Goal: Task Accomplishment & Management: Manage account settings

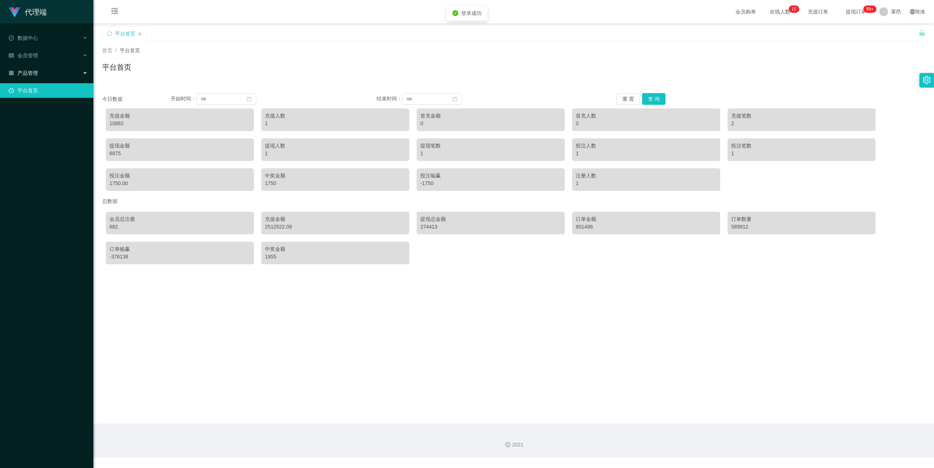
click at [39, 75] on div "产品管理" at bounding box center [46, 73] width 93 height 15
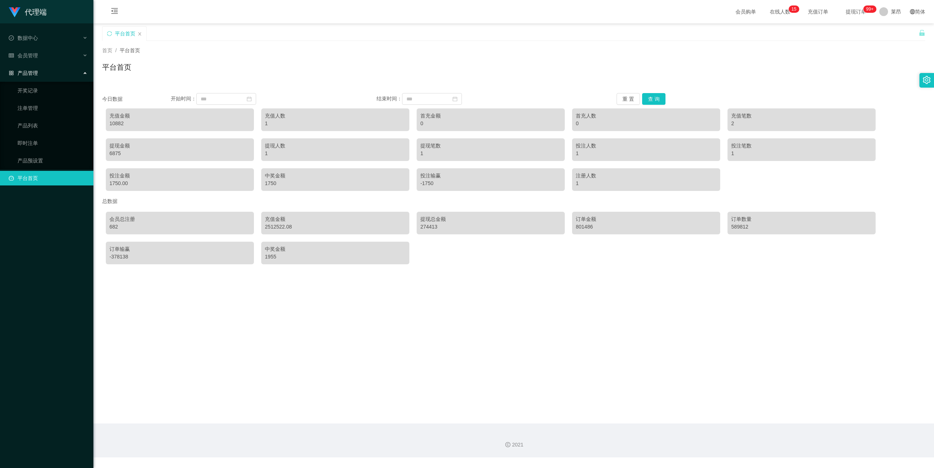
click at [39, 75] on div "产品管理" at bounding box center [46, 73] width 93 height 15
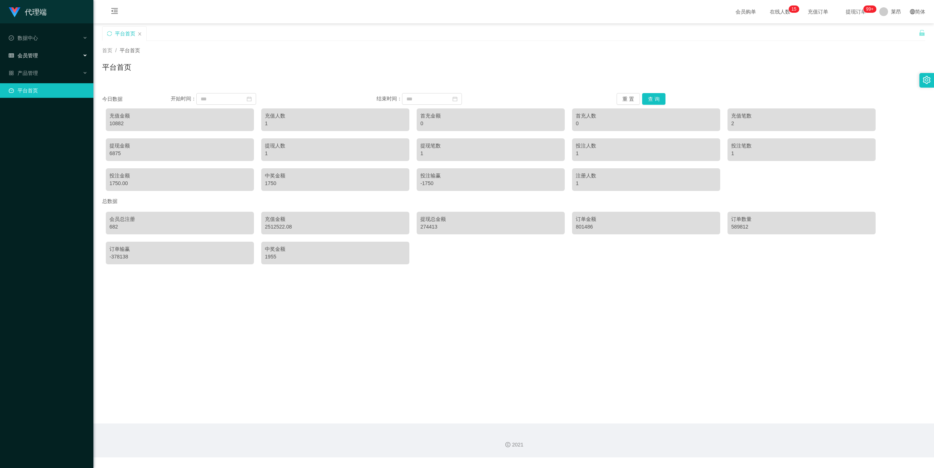
click at [45, 54] on div "会员管理" at bounding box center [46, 55] width 93 height 15
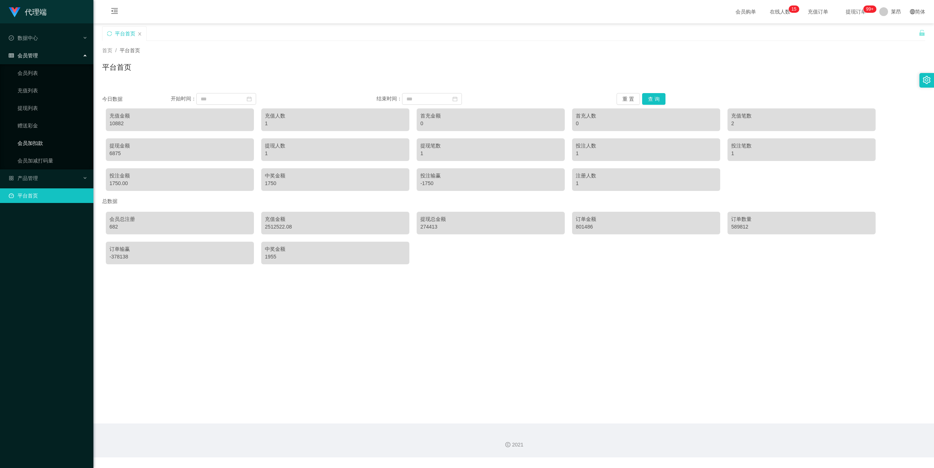
click at [54, 142] on link "会员加扣款" at bounding box center [53, 143] width 70 height 15
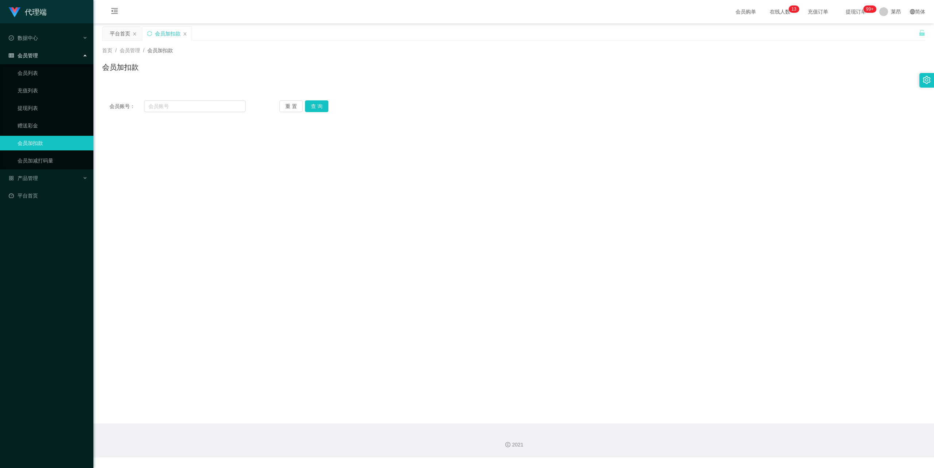
click at [202, 114] on div "会员账号： 重 置 查 询 会员账号 会员姓名 账号余额 操作类型 人工加款 人工扣款 金额 确 定" at bounding box center [513, 106] width 823 height 26
click at [199, 107] on input "text" at bounding box center [194, 106] width 101 height 12
paste input "88899"
type input "88899"
click at [317, 105] on button "查 询" at bounding box center [316, 106] width 23 height 12
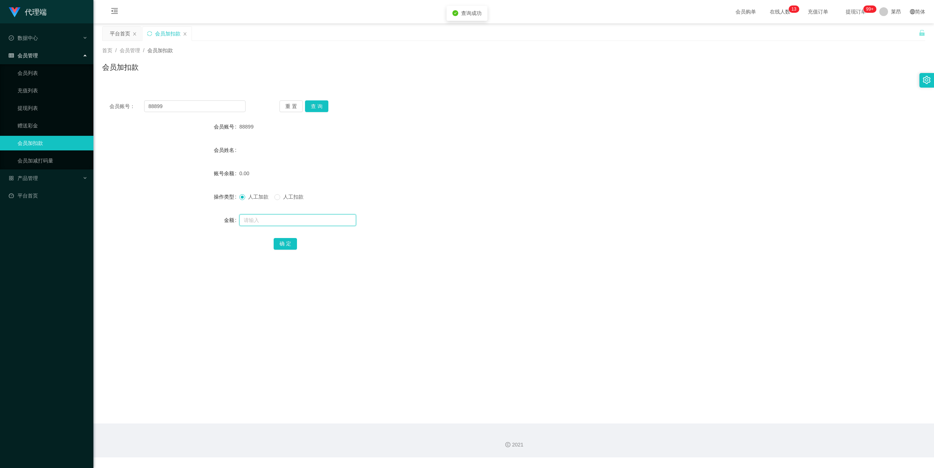
click at [252, 224] on input "text" at bounding box center [297, 220] width 117 height 12
type input "100"
click at [286, 239] on button "确 定" at bounding box center [285, 244] width 23 height 12
click at [471, 172] on div "100.00" at bounding box center [479, 173] width 480 height 15
click at [69, 51] on div "会员管理" at bounding box center [46, 55] width 93 height 15
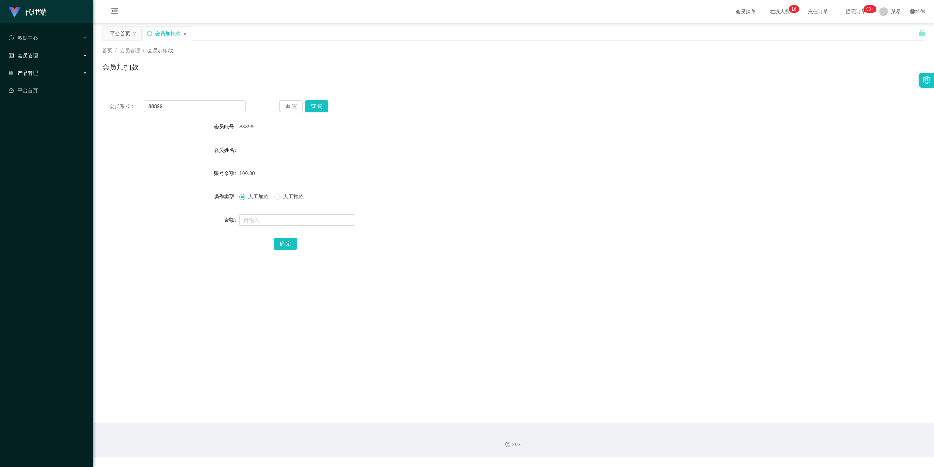
click at [40, 69] on div "产品管理" at bounding box center [46, 73] width 93 height 15
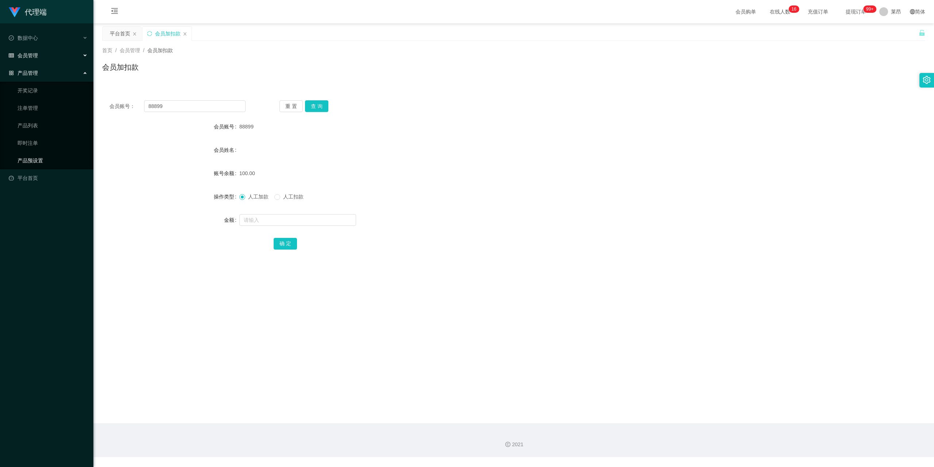
click at [42, 155] on link "产品预设置" at bounding box center [53, 160] width 70 height 15
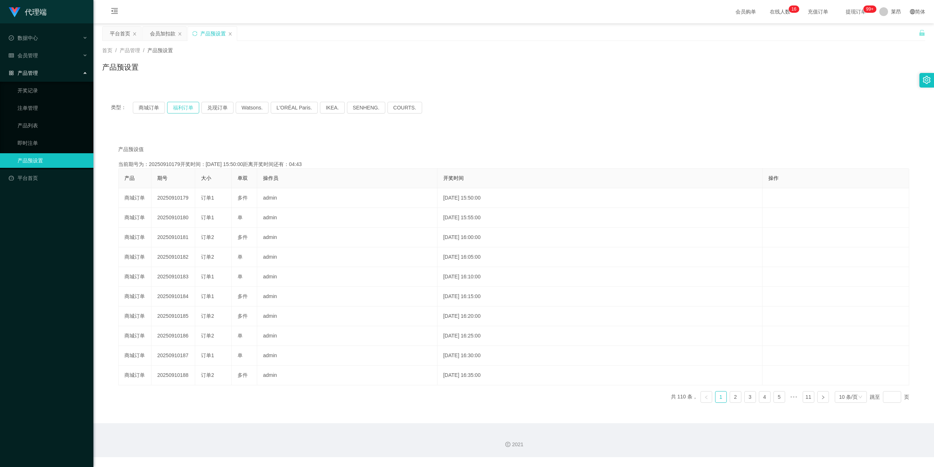
click at [186, 107] on button "福利订单" at bounding box center [183, 108] width 32 height 12
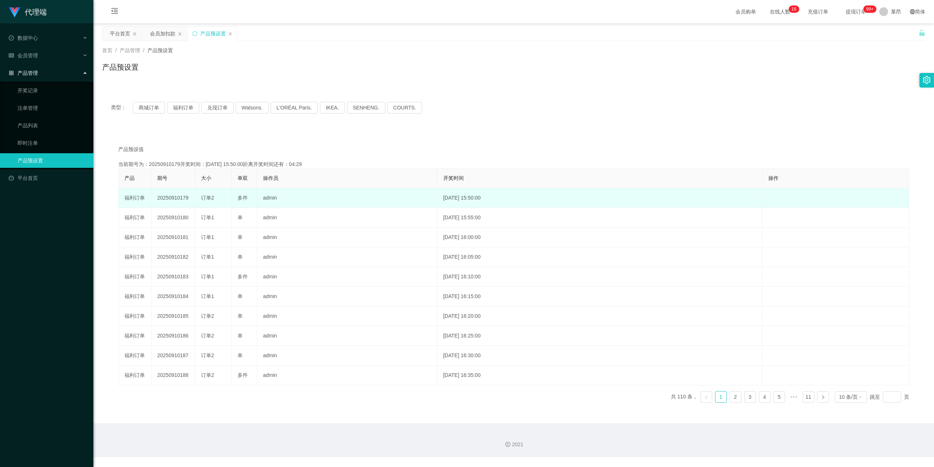
drag, startPoint x: 191, startPoint y: 197, endPoint x: 152, endPoint y: 199, distance: 39.4
click at [152, 199] on td "20250910179" at bounding box center [173, 198] width 44 height 20
copy td "20250910179"
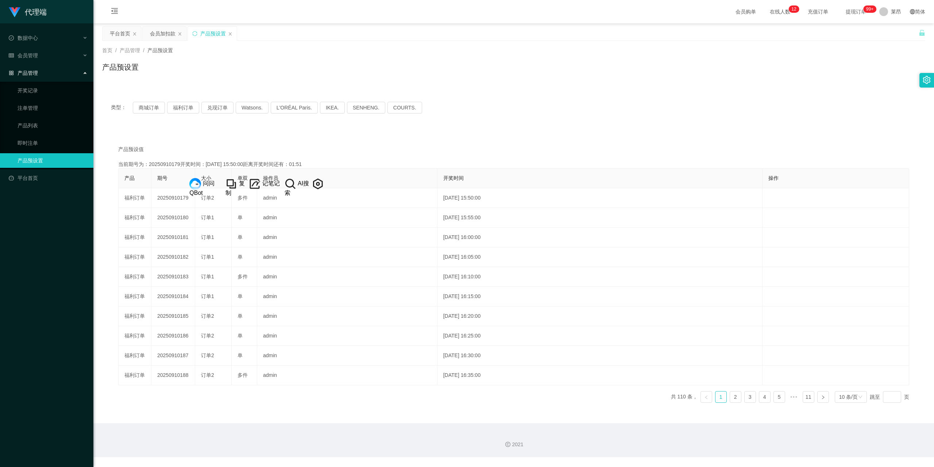
click at [161, 138] on div "产品预设值 添加期号 当前期号为：20250910179开奖时间：2025-09-10 15:50:00距离开奖时间还有：01:51 产品 期号 大小 单双 …" at bounding box center [513, 274] width 823 height 288
click at [47, 50] on div "会员管理" at bounding box center [46, 55] width 93 height 15
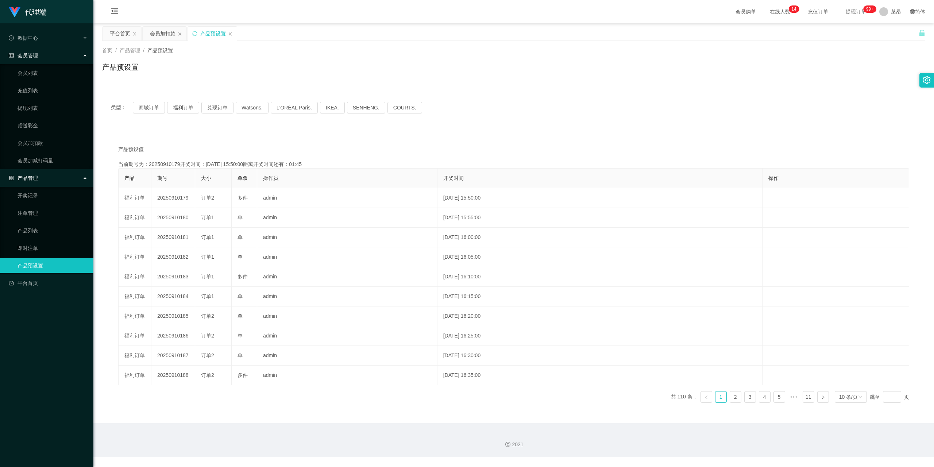
click at [70, 53] on div "会员管理" at bounding box center [46, 55] width 93 height 15
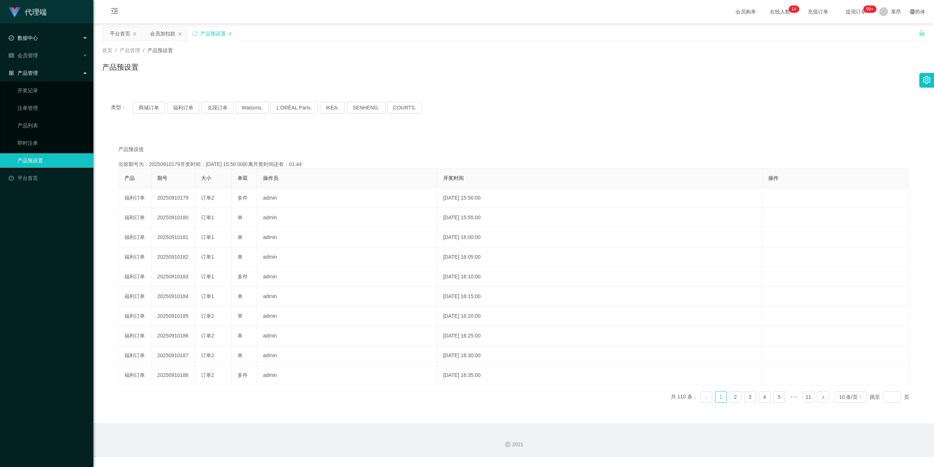
click at [76, 35] on div "数据中心" at bounding box center [46, 38] width 93 height 15
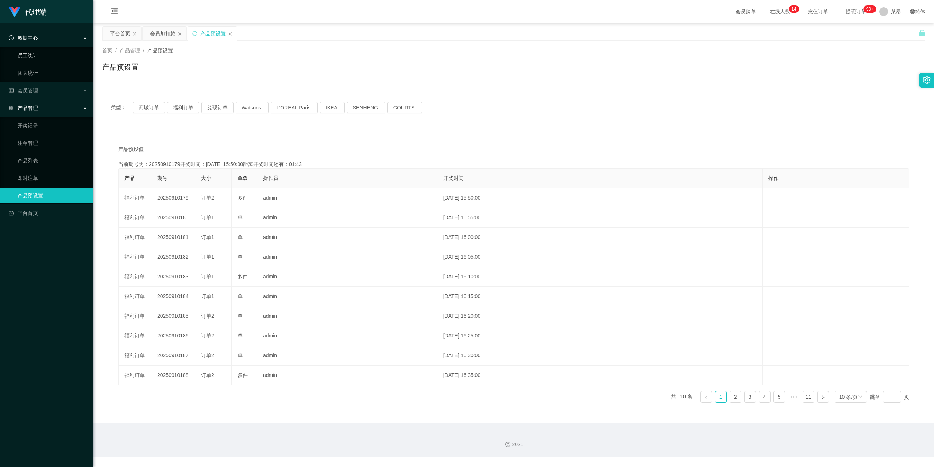
click at [69, 52] on link "员工统计" at bounding box center [53, 55] width 70 height 15
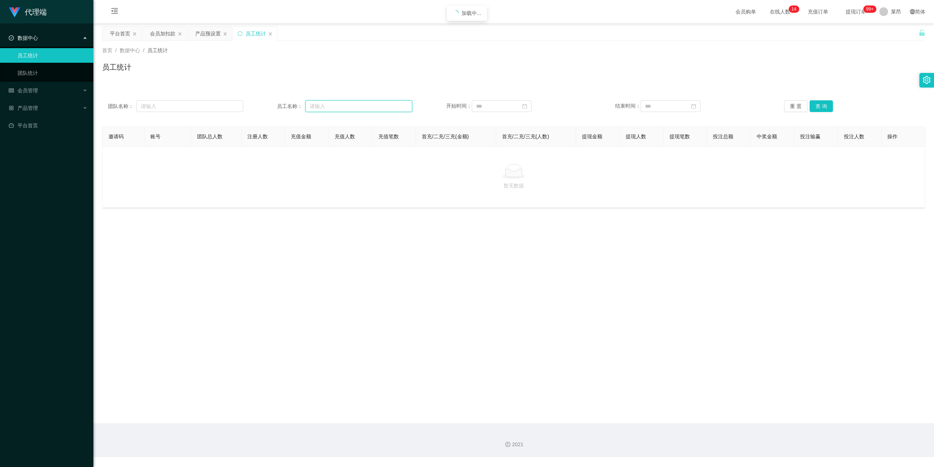
click at [340, 100] on input "text" at bounding box center [358, 106] width 107 height 12
type input "88899"
click at [822, 105] on button "查 询" at bounding box center [821, 106] width 23 height 12
click at [360, 107] on input "88899" at bounding box center [358, 106] width 107 height 12
click at [811, 104] on button "查 询" at bounding box center [821, 106] width 23 height 12
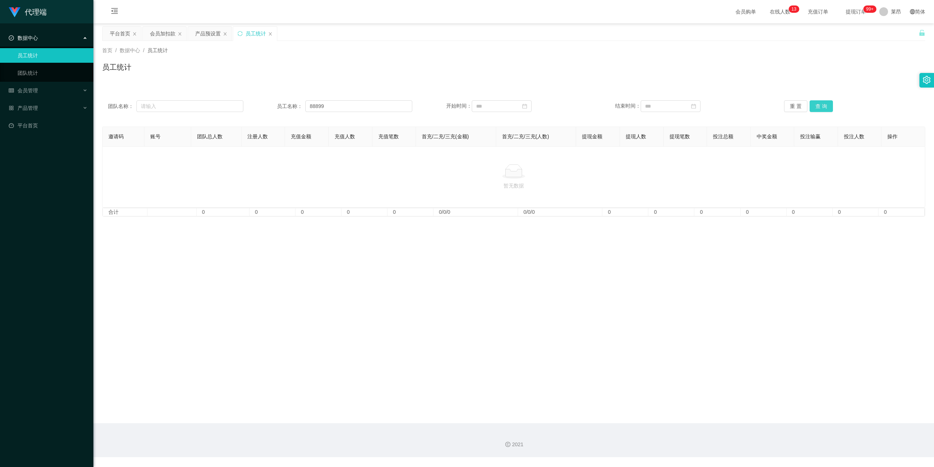
click at [811, 104] on button "查 询" at bounding box center [821, 106] width 23 height 12
click at [26, 53] on link "员工统计" at bounding box center [53, 55] width 70 height 15
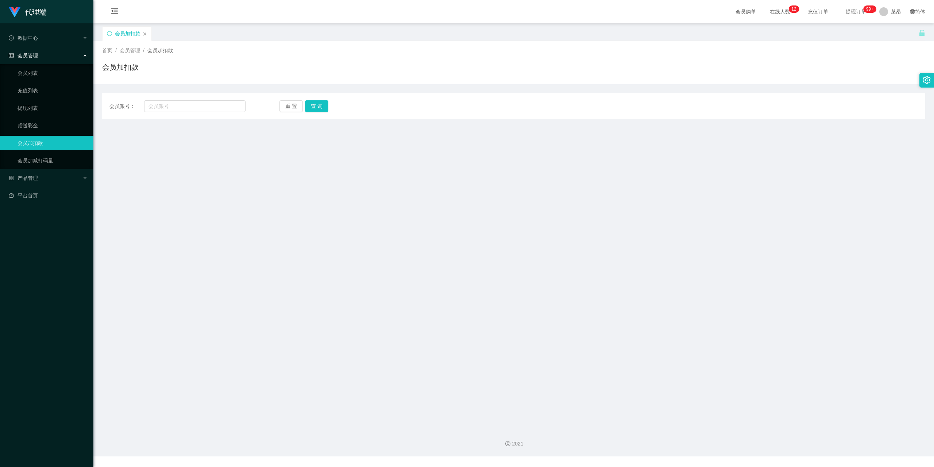
click at [188, 168] on main "关闭左侧 关闭右侧 关闭其它 刷新页面 会员加扣款 首页 / 会员管理 / 会员加扣款 / 会员加扣款 会员账号： 重 置 查 询 会员账号 会员姓名 账号余…" at bounding box center [513, 222] width 841 height 399
click at [52, 183] on div "产品管理" at bounding box center [46, 178] width 93 height 15
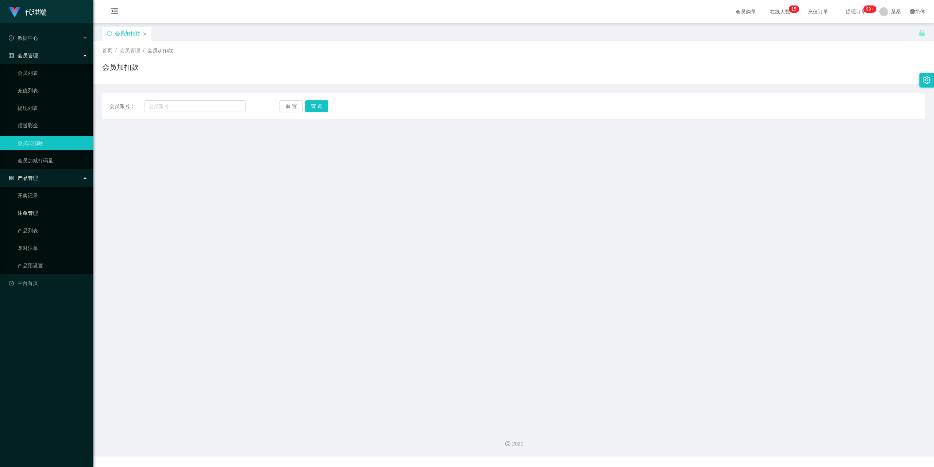
click at [47, 209] on link "注单管理" at bounding box center [53, 213] width 70 height 15
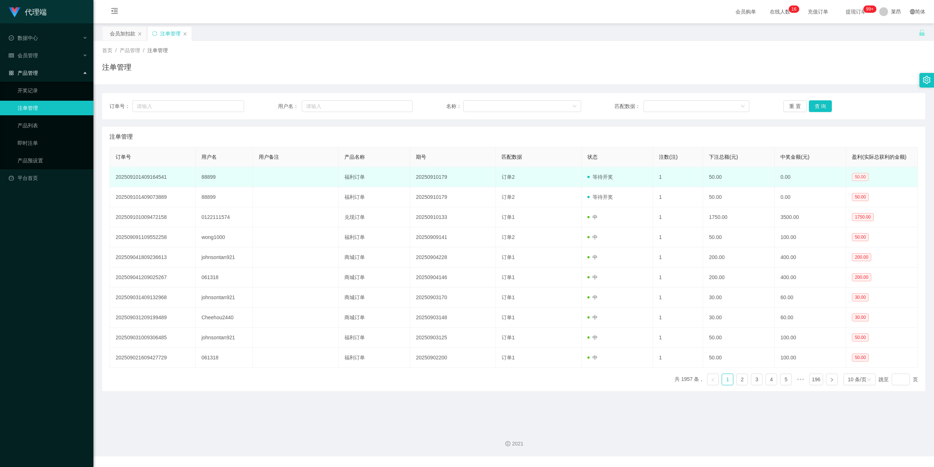
click at [856, 178] on span "50.00" at bounding box center [860, 177] width 17 height 8
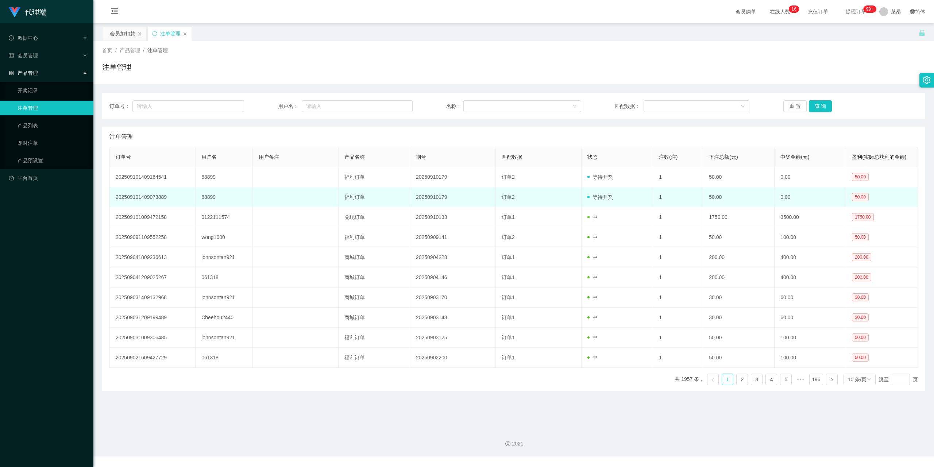
drag, startPoint x: 856, startPoint y: 178, endPoint x: 349, endPoint y: 193, distance: 507.0
click at [349, 193] on td "福利订单" at bounding box center [375, 197] width 72 height 20
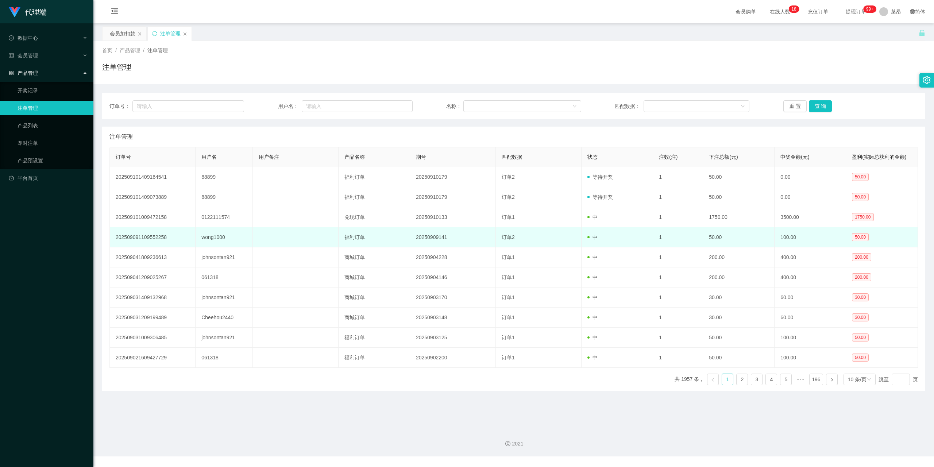
click at [796, 244] on td "100.00" at bounding box center [811, 237] width 72 height 20
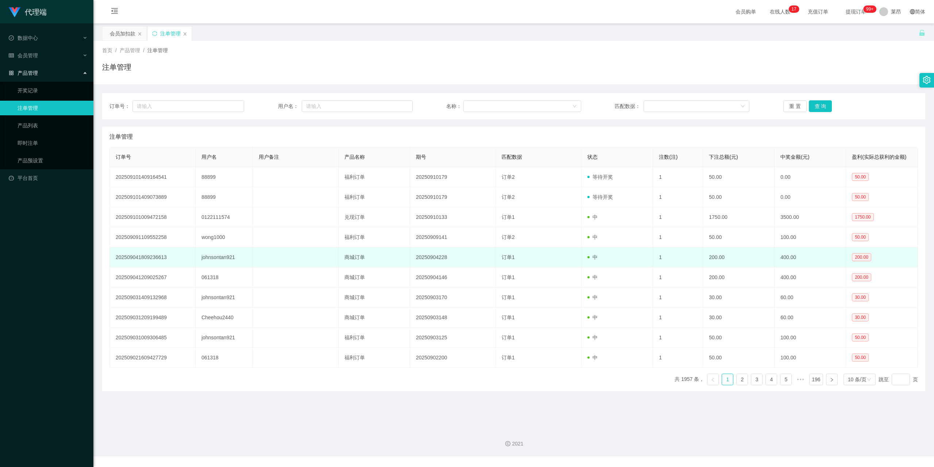
click at [756, 250] on td "200.00" at bounding box center [739, 257] width 72 height 20
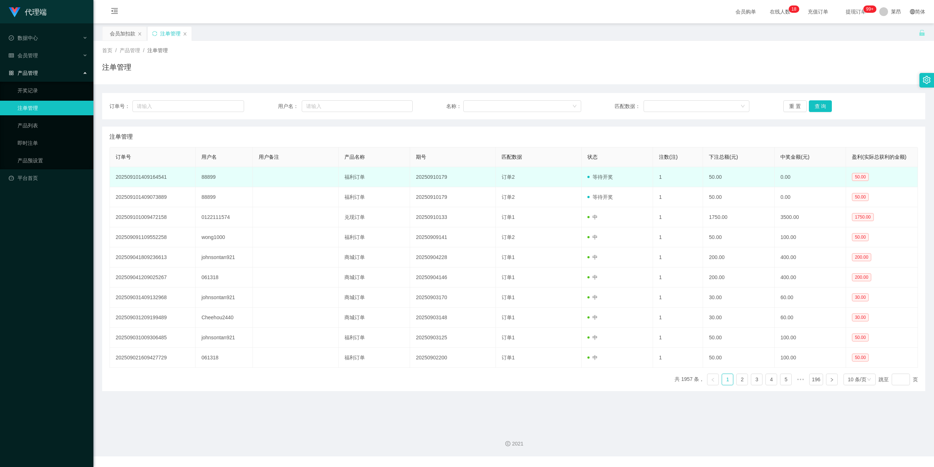
drag, startPoint x: 441, startPoint y: 175, endPoint x: 598, endPoint y: 179, distance: 156.9
click at [596, 181] on td "等待开奖" at bounding box center [618, 177] width 72 height 20
click at [622, 177] on td "等待开奖" at bounding box center [618, 177] width 72 height 20
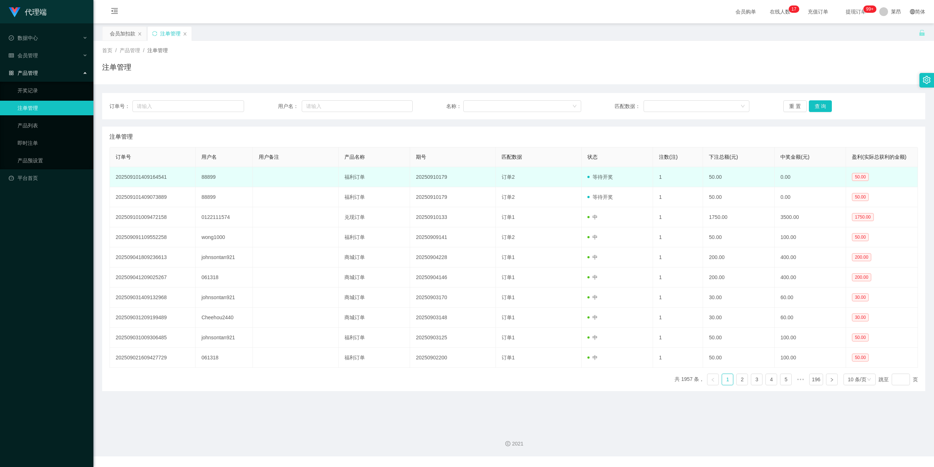
click at [266, 173] on td at bounding box center [296, 177] width 86 height 20
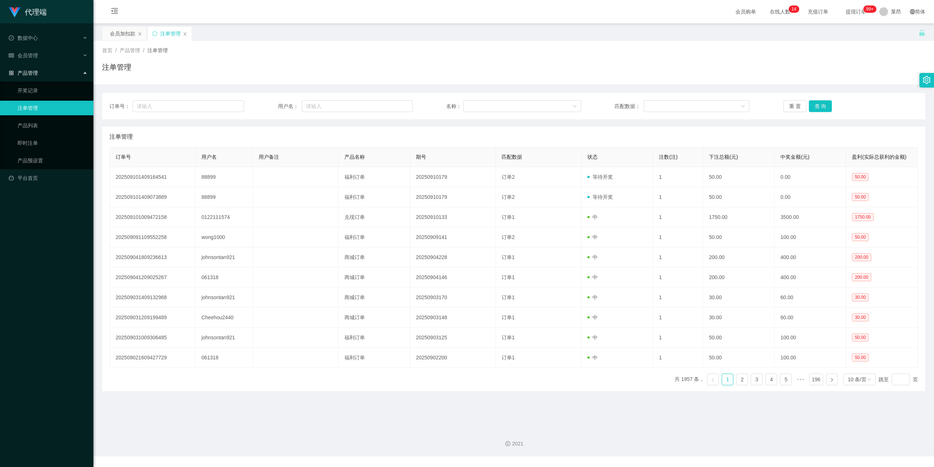
click at [46, 66] on div "产品管理" at bounding box center [46, 73] width 93 height 15
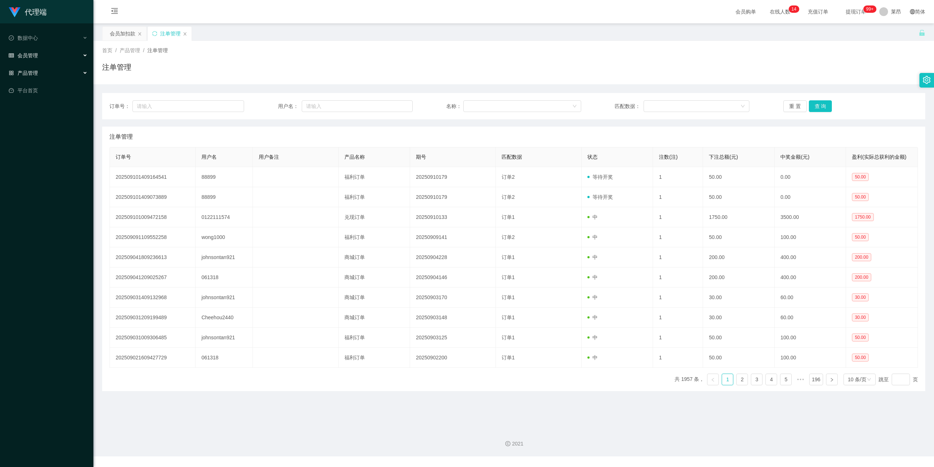
click at [43, 55] on div "会员管理" at bounding box center [46, 55] width 93 height 15
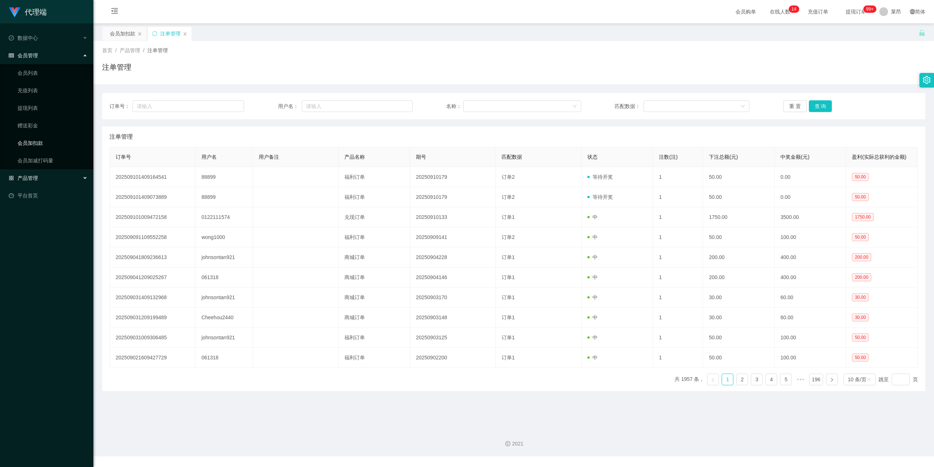
click at [47, 139] on link "会员加扣款" at bounding box center [53, 143] width 70 height 15
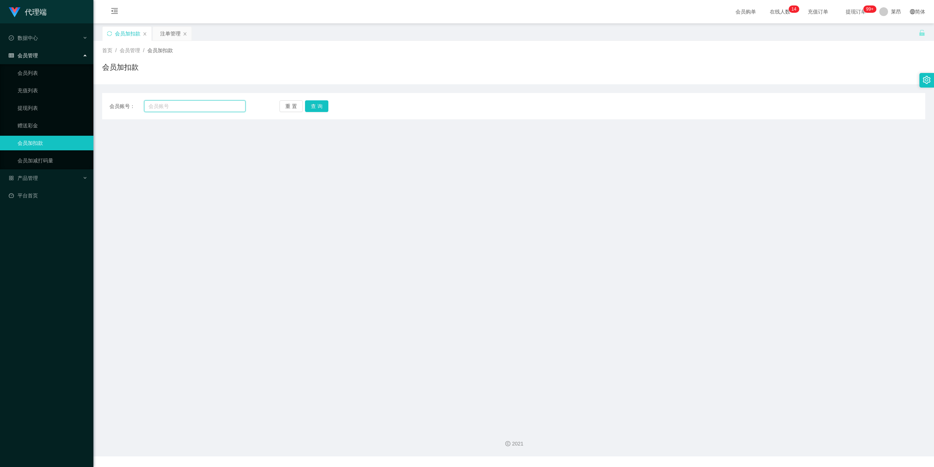
click at [197, 111] on input "text" at bounding box center [194, 106] width 101 height 12
type input "8"
click at [60, 53] on div "会员管理" at bounding box center [46, 55] width 93 height 15
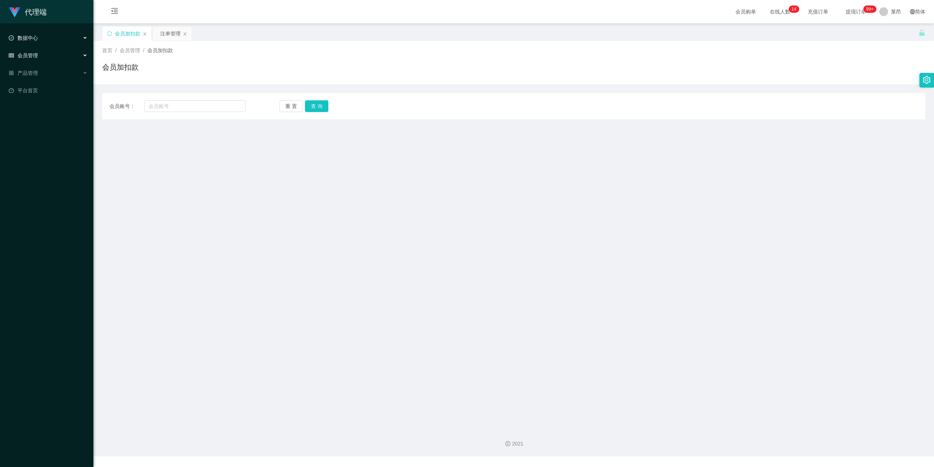
click at [62, 33] on div "数据中心" at bounding box center [46, 38] width 93 height 15
click at [55, 49] on link "员工统计" at bounding box center [53, 55] width 70 height 15
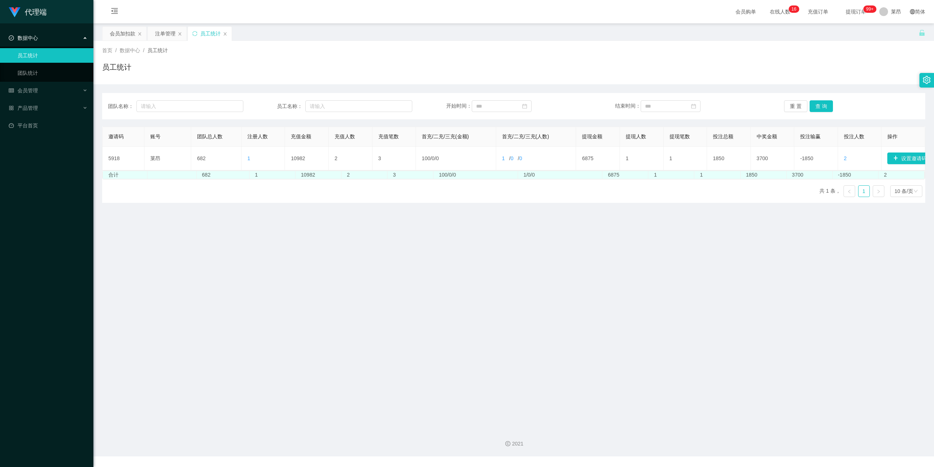
click at [253, 179] on td "1" at bounding box center [273, 175] width 46 height 8
click at [256, 179] on td "1" at bounding box center [273, 175] width 46 height 8
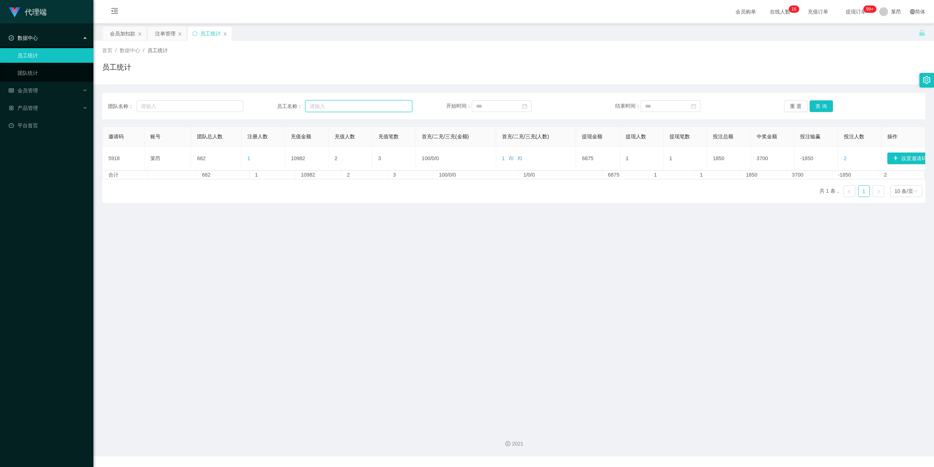
click at [351, 104] on input "text" at bounding box center [358, 106] width 107 height 12
type input "88899"
click at [816, 106] on button "查 询" at bounding box center [821, 106] width 23 height 12
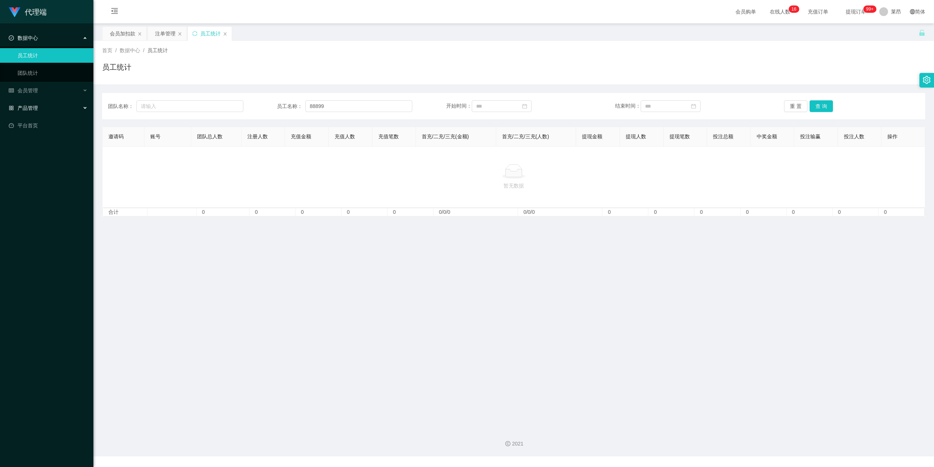
click at [40, 109] on div "产品管理" at bounding box center [46, 108] width 93 height 15
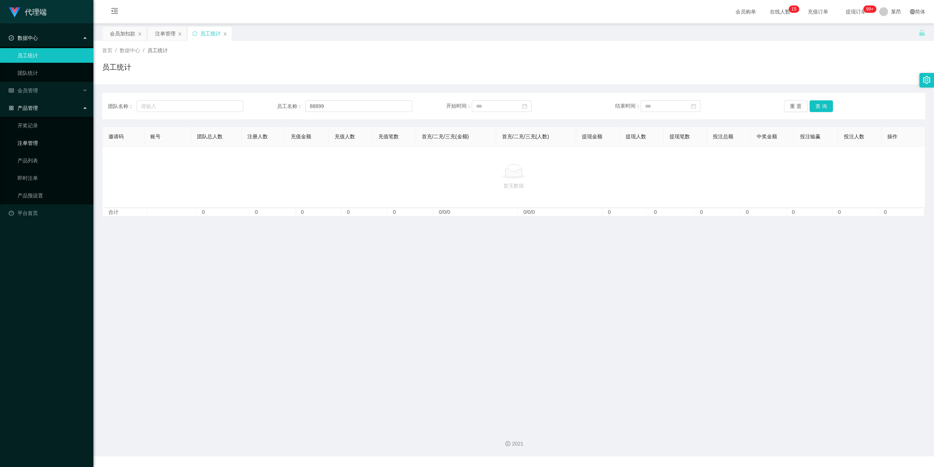
click at [36, 139] on link "注单管理" at bounding box center [53, 143] width 70 height 15
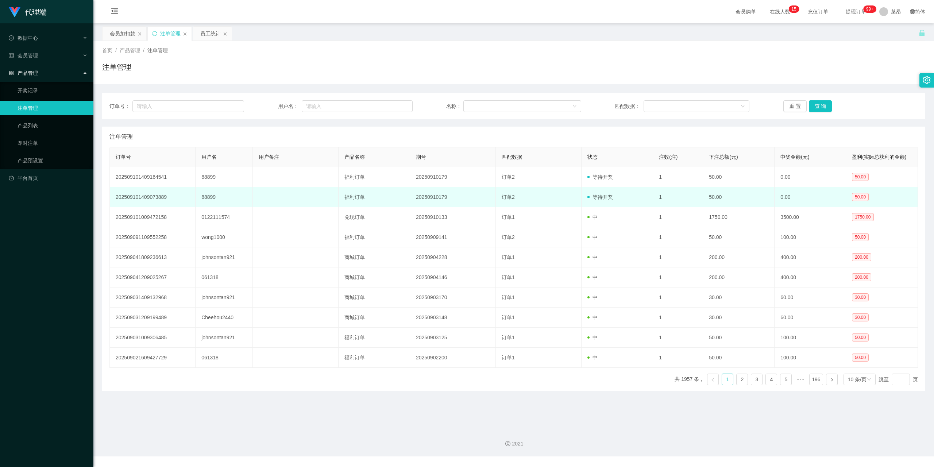
click at [769, 197] on td "50.00" at bounding box center [739, 197] width 72 height 20
drag, startPoint x: 670, startPoint y: 199, endPoint x: 657, endPoint y: 195, distance: 13.4
click at [657, 195] on td "1" at bounding box center [678, 197] width 50 height 20
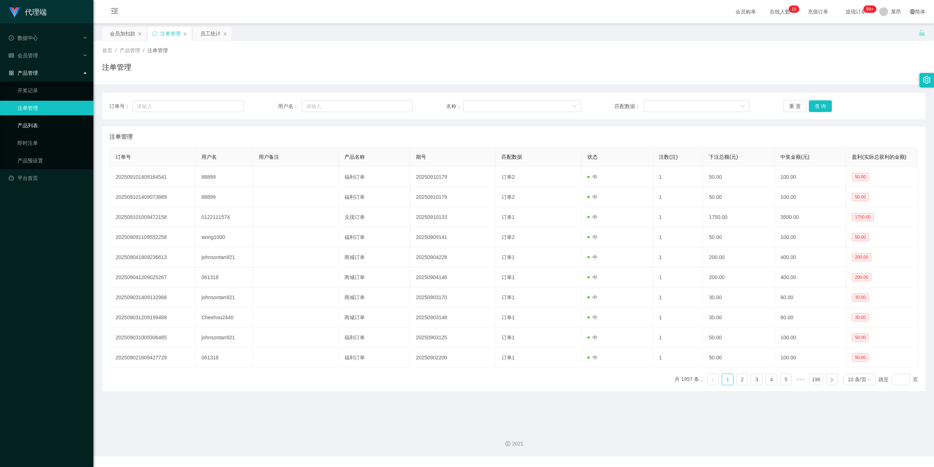
click at [41, 123] on link "产品列表" at bounding box center [53, 125] width 70 height 15
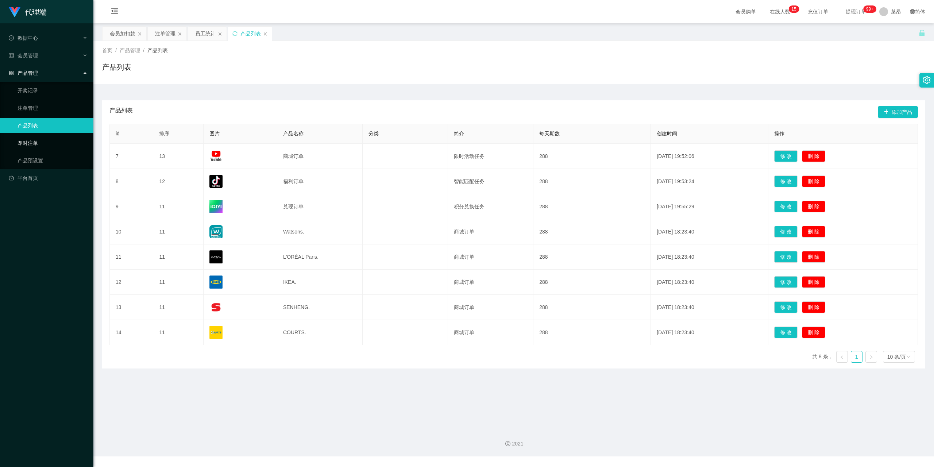
click at [40, 138] on link "即时注单" at bounding box center [53, 143] width 70 height 15
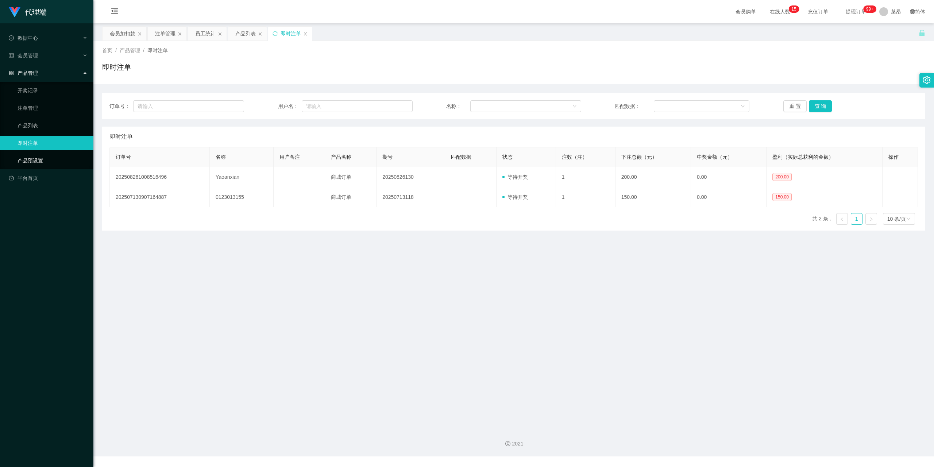
click at [41, 158] on link "产品预设置" at bounding box center [53, 160] width 70 height 15
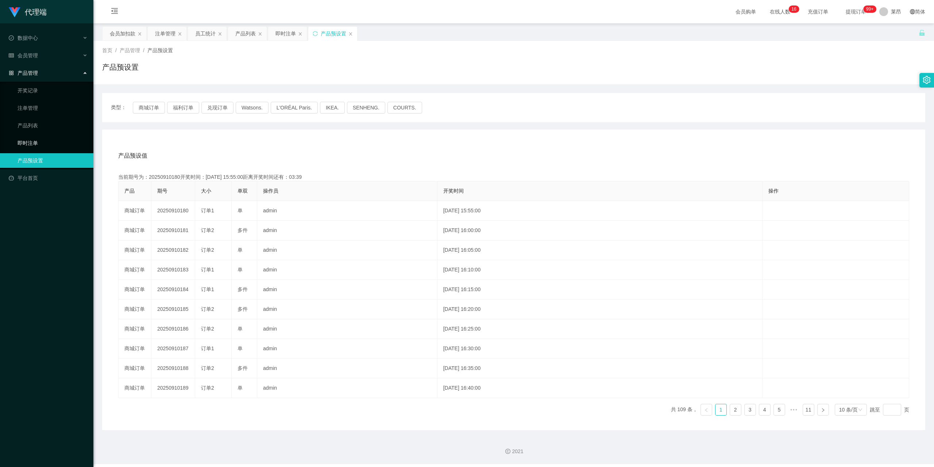
click at [41, 136] on link "即时注单" at bounding box center [53, 143] width 70 height 15
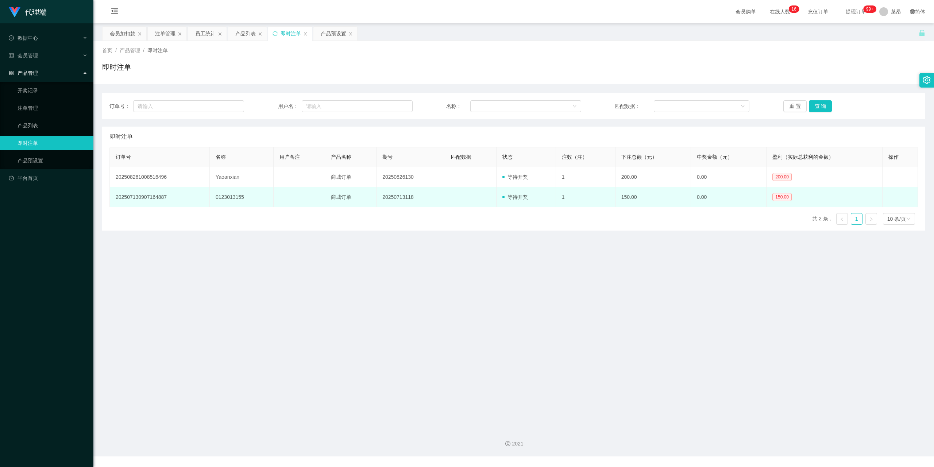
drag, startPoint x: 739, startPoint y: 199, endPoint x: 591, endPoint y: 202, distance: 147.8
click at [591, 202] on td "1" at bounding box center [585, 197] width 59 height 20
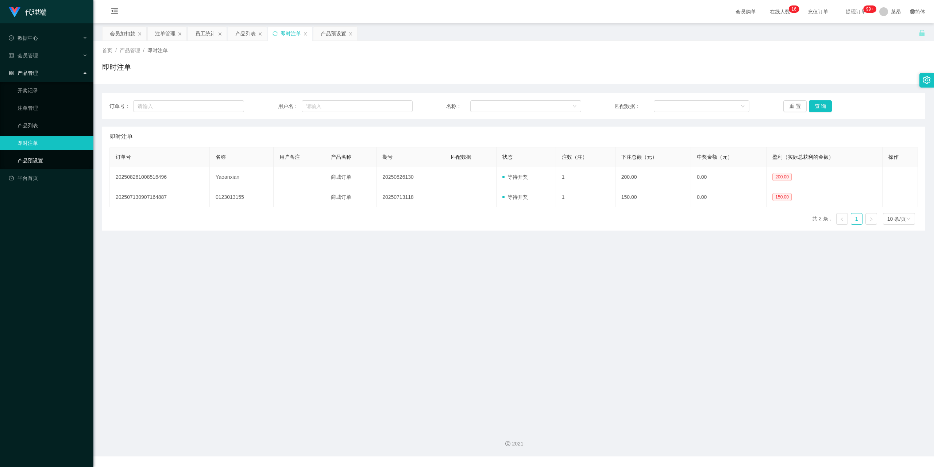
click at [28, 158] on link "产品预设置" at bounding box center [53, 160] width 70 height 15
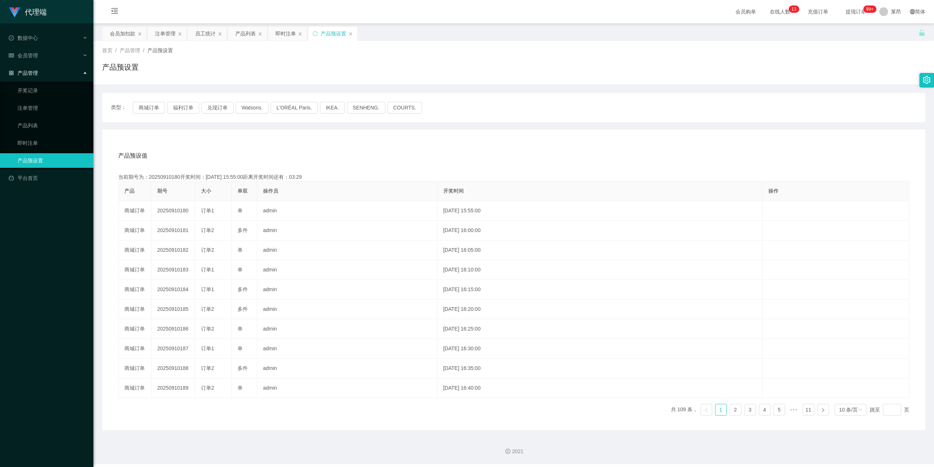
click at [41, 66] on div "产品管理" at bounding box center [46, 73] width 93 height 15
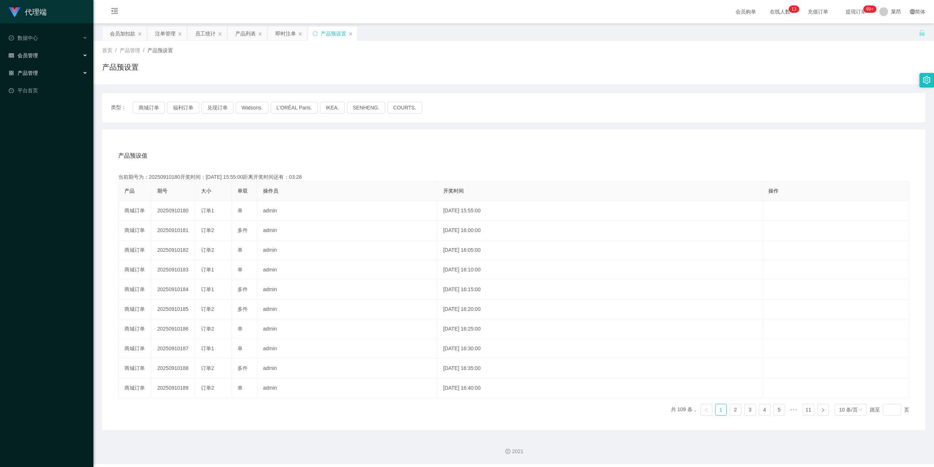
click at [42, 56] on div "会员管理" at bounding box center [46, 55] width 93 height 15
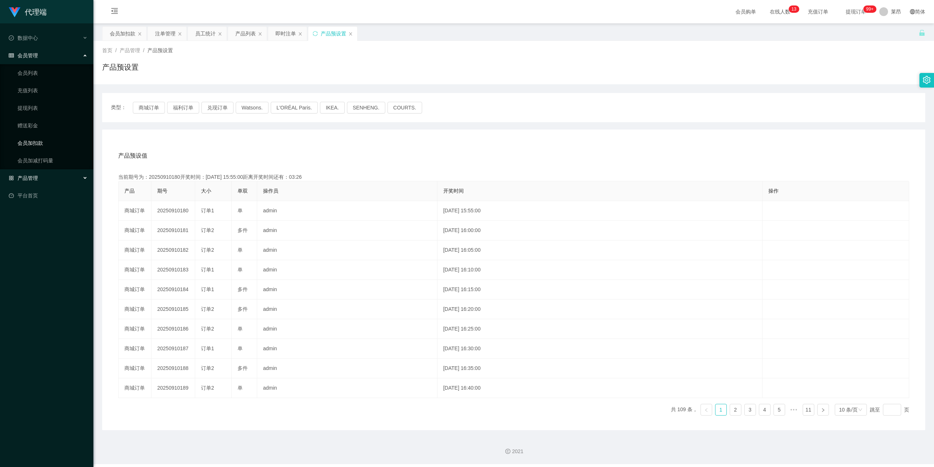
click at [40, 136] on link "会员加扣款" at bounding box center [53, 143] width 70 height 15
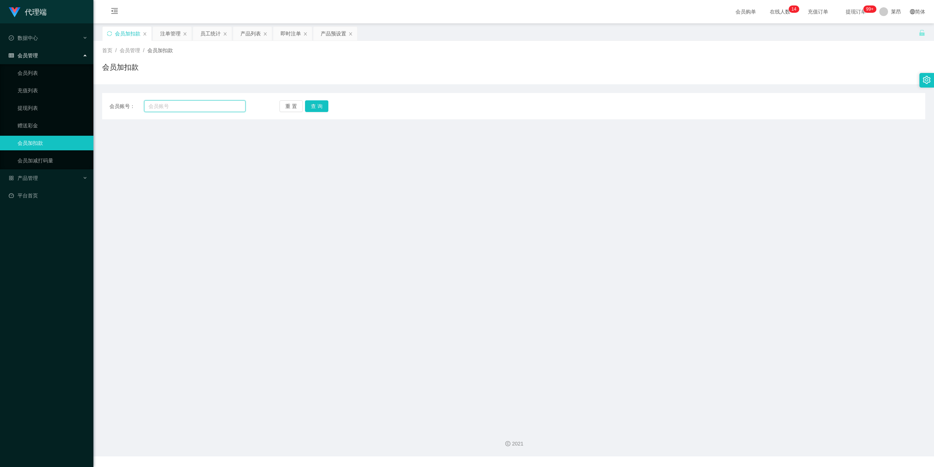
click at [209, 104] on input "text" at bounding box center [194, 106] width 101 height 12
type input "88899"
click at [319, 101] on div "会员账号： 88899 重 置 查 询 会员账号 会员姓名 账号余额 操作类型 人工加款 人工扣款 金额 确 定" at bounding box center [513, 106] width 823 height 26
click at [316, 104] on button "查 询" at bounding box center [316, 106] width 23 height 12
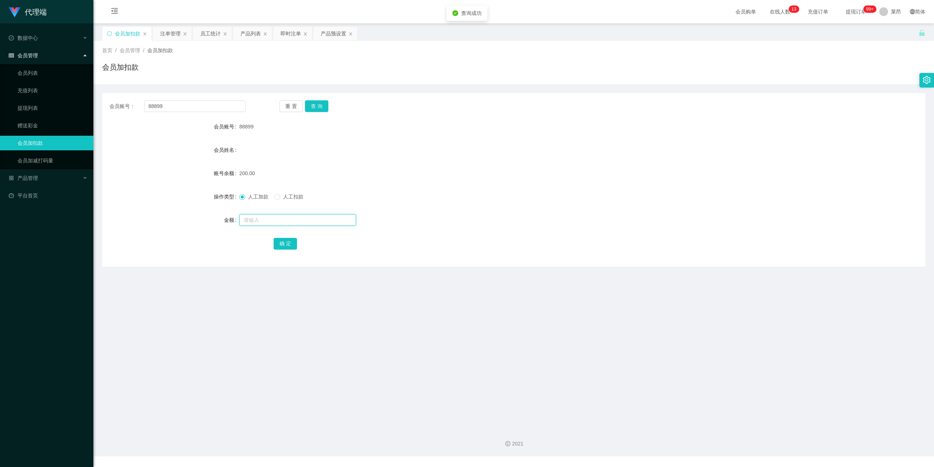
click at [281, 220] on input "text" at bounding box center [297, 220] width 117 height 12
type input "50"
click at [285, 237] on div "确 定" at bounding box center [514, 243] width 480 height 15
click at [285, 240] on button "确 定" at bounding box center [285, 244] width 23 height 12
click at [310, 309] on main "关闭左侧 关闭右侧 关闭其它 刷新页面 会员加扣款 注单管理 员工统计 产品列表 即时注单 产品预设置 首页 / 会员管理 / 会员加扣款 / 会员加扣款 会…" at bounding box center [513, 222] width 841 height 399
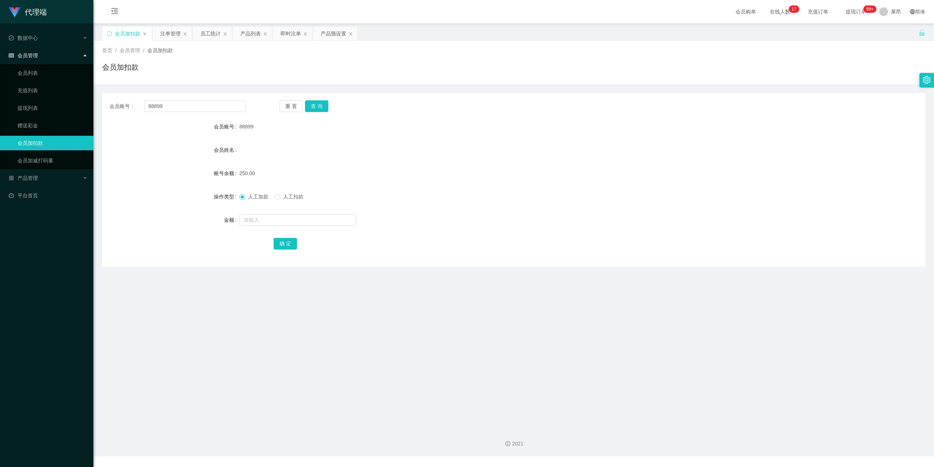
click at [247, 171] on span "250.00" at bounding box center [247, 173] width 16 height 6
click at [281, 194] on span "人工扣款" at bounding box center [293, 197] width 26 height 6
click at [292, 216] on input "text" at bounding box center [297, 220] width 117 height 12
type input "100"
click at [285, 243] on button "确 定" at bounding box center [285, 244] width 23 height 12
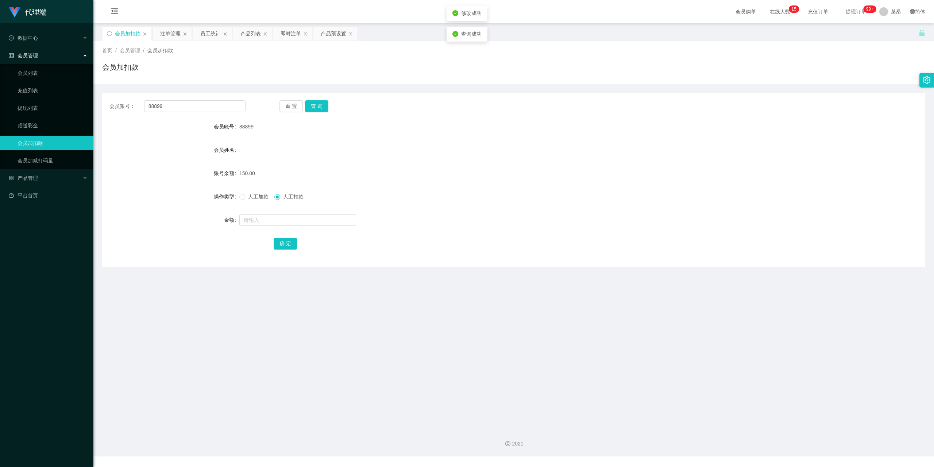
click at [510, 157] on div "会员姓名" at bounding box center [513, 150] width 823 height 15
click at [314, 105] on button "查 询" at bounding box center [316, 106] width 23 height 12
click at [314, 105] on div "重 置 查 询" at bounding box center [347, 106] width 136 height 12
click at [314, 105] on button "查 询" at bounding box center [316, 106] width 23 height 12
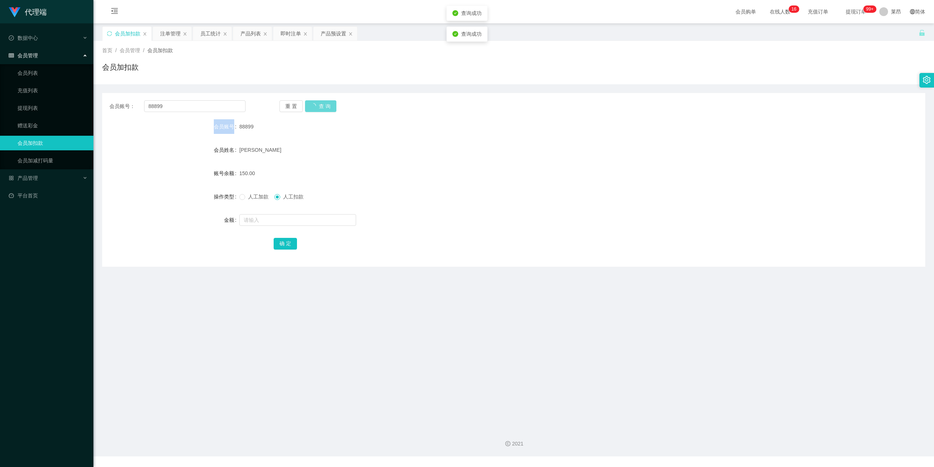
click at [314, 105] on div "重 置 查 询" at bounding box center [347, 106] width 136 height 12
click at [314, 105] on button "查 询" at bounding box center [320, 106] width 31 height 12
click at [314, 105] on div "重 置 查 询" at bounding box center [347, 106] width 136 height 12
click at [312, 145] on div "Chua Cheng Wei" at bounding box center [479, 150] width 480 height 15
click at [51, 104] on link "提现列表" at bounding box center [53, 108] width 70 height 15
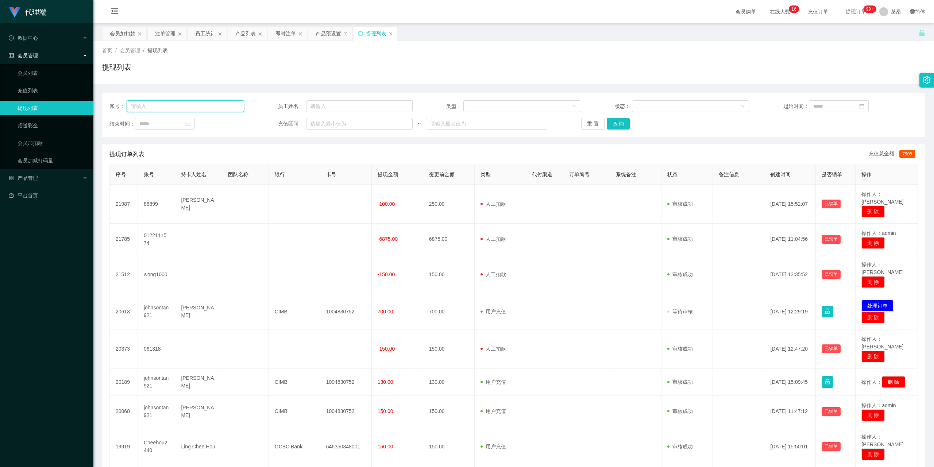
click at [217, 107] on input "text" at bounding box center [186, 106] width 118 height 12
paste input "本次升级结束，回款到账后记得将到账截图发给助理为你解除禁言，即可开始享受每单学员价【S$8】，祝您生活愉快！"
type input "本次升级结束，回款到账后记得将到账截图发给助理为你解除禁言，即可开始享受每单学员价【S$8】，祝您生活愉快！"
type input "88899"
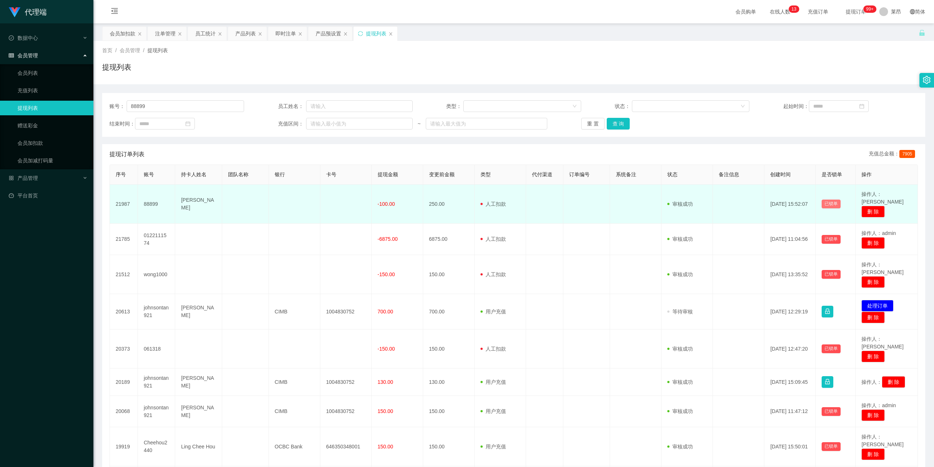
click at [829, 204] on button "已锁单" at bounding box center [831, 204] width 19 height 9
drag, startPoint x: 825, startPoint y: 213, endPoint x: 826, endPoint y: 202, distance: 11.7
click at [826, 202] on button "已锁单" at bounding box center [831, 204] width 19 height 9
click at [826, 206] on td "已锁单" at bounding box center [836, 204] width 40 height 39
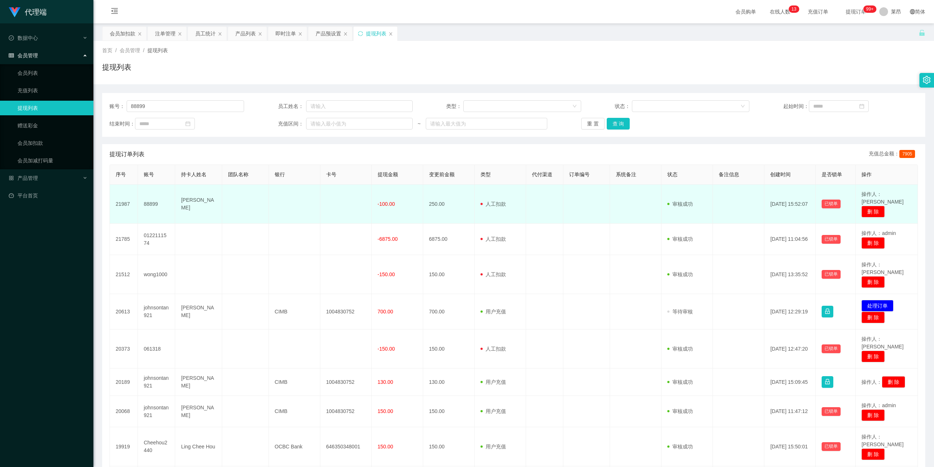
click at [826, 207] on td "已锁单" at bounding box center [836, 204] width 40 height 39
click at [822, 201] on button "已锁单" at bounding box center [831, 204] width 19 height 9
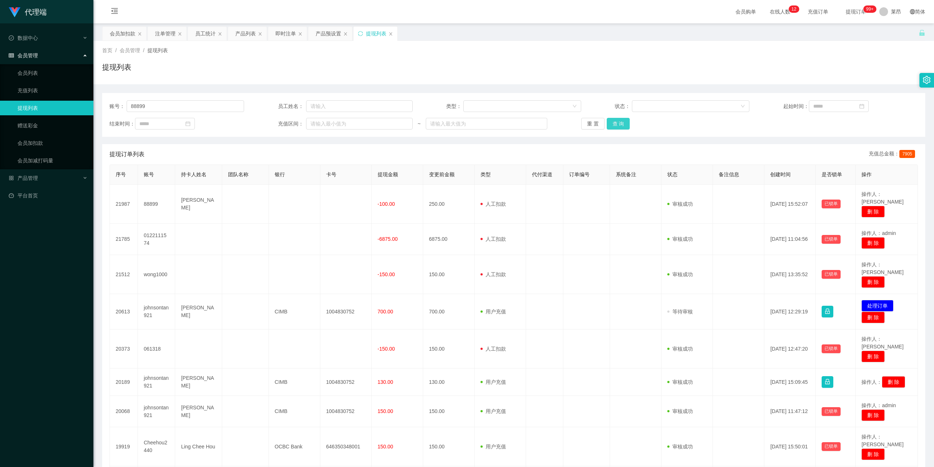
click at [615, 123] on button "查 询" at bounding box center [618, 124] width 23 height 12
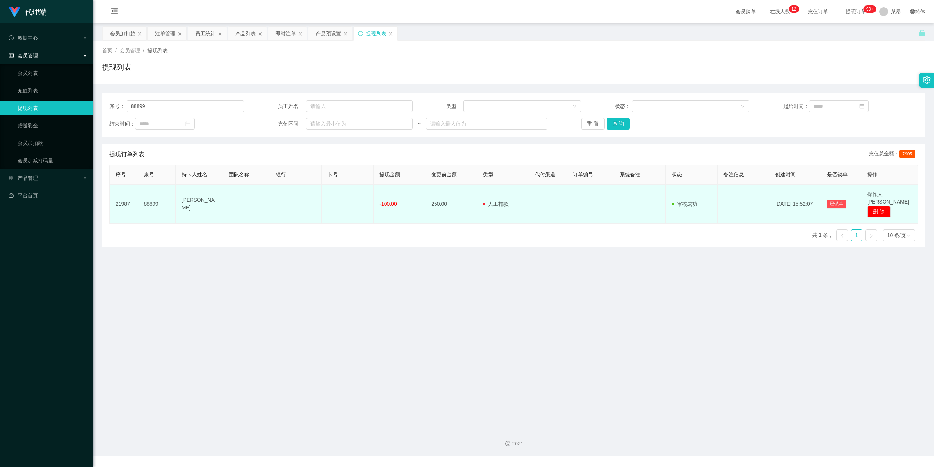
click at [386, 201] on span "-100.00" at bounding box center [387, 204] width 17 height 6
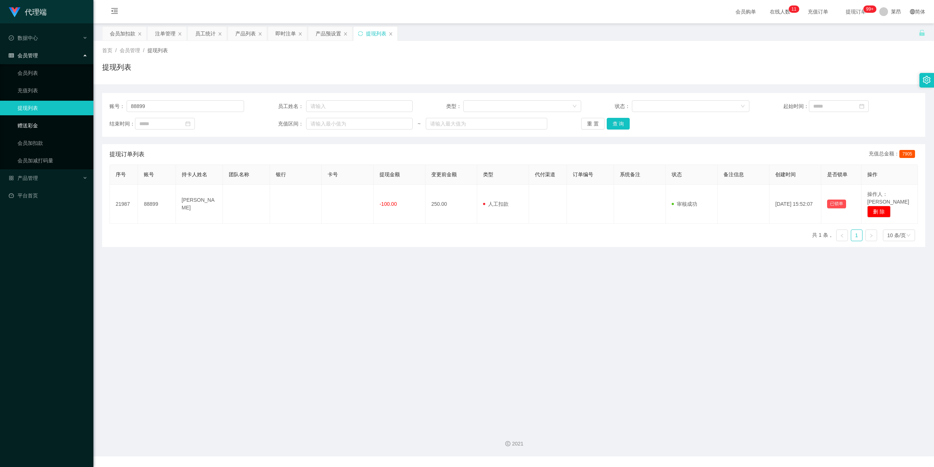
click at [43, 128] on link "赠送彩金" at bounding box center [53, 125] width 70 height 15
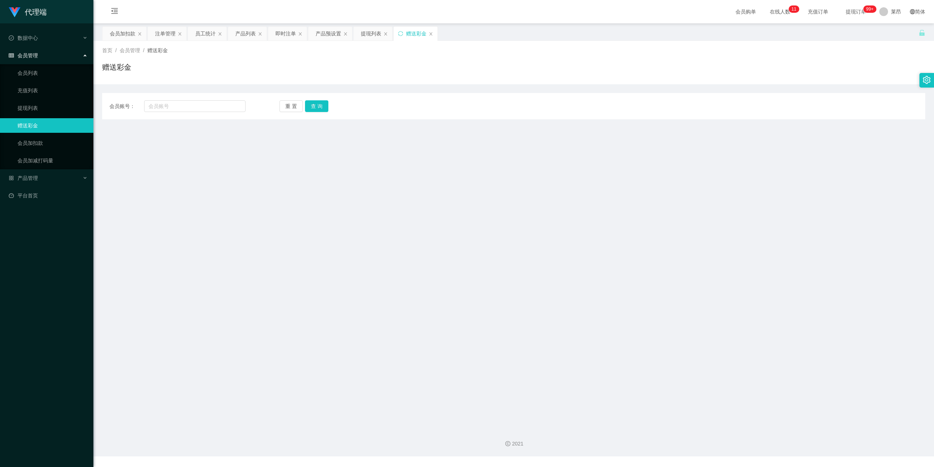
click at [174, 99] on div "会员账号： 重 置 查 询 会员账号 会员姓名 账号余额 操作类型 彩金加款 彩金扣款 金额 确 定" at bounding box center [513, 106] width 823 height 26
click at [176, 97] on div "会员账号： 重 置 查 询 会员账号 会员姓名 账号余额 操作类型 彩金加款 彩金扣款 金额 确 定" at bounding box center [513, 106] width 823 height 26
click at [182, 104] on input "text" at bounding box center [194, 106] width 101 height 12
type input "88899"
click at [313, 97] on div "会员账号： 88899 重 置 查 询 会员账号 会员姓名 账号余额 操作类型 彩金加款 彩金扣款 金额 确 定" at bounding box center [513, 106] width 823 height 26
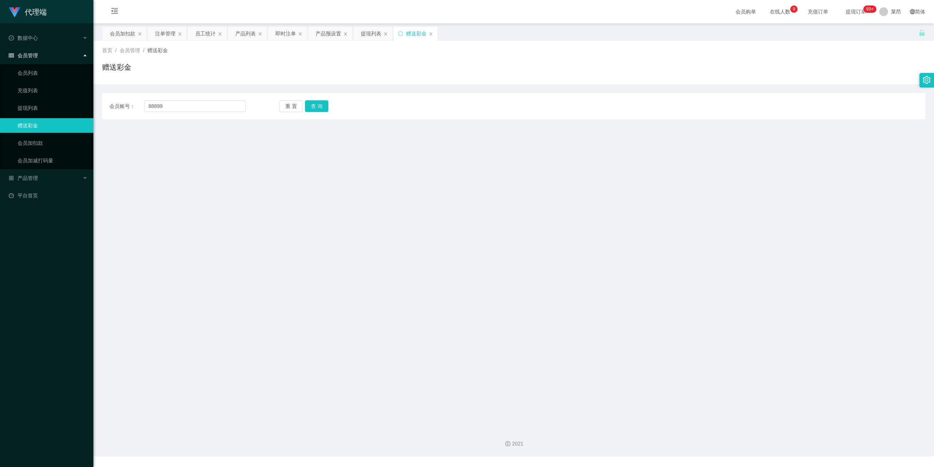
click at [316, 100] on div "会员账号： 88899 重 置 查 询 会员账号 会员姓名 账号余额 操作类型 彩金加款 彩金扣款 金额 确 定" at bounding box center [513, 106] width 823 height 26
click at [317, 101] on button "查 询" at bounding box center [316, 106] width 23 height 12
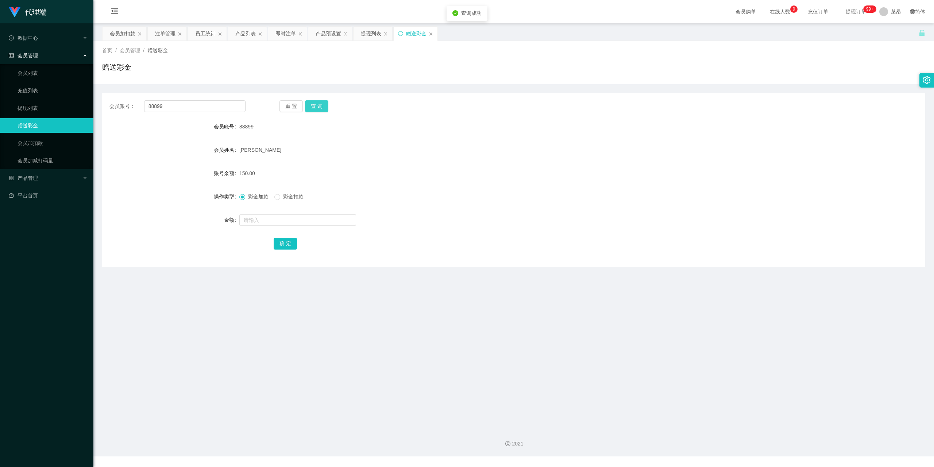
click at [317, 107] on button "查 询" at bounding box center [316, 106] width 23 height 12
drag, startPoint x: 238, startPoint y: 175, endPoint x: 269, endPoint y: 181, distance: 30.8
click at [267, 181] on form "会员账号 88899 会员姓名 Chua Cheng Wei 账号余额 150.00 操作类型 彩金加款 彩金扣款 金额 确 定" at bounding box center [513, 184] width 823 height 131
drag, startPoint x: 231, startPoint y: 295, endPoint x: 243, endPoint y: 291, distance: 12.5
click at [231, 295] on main "关闭左侧 关闭右侧 关闭其它 刷新页面 会员加扣款 注单管理 员工统计 产品列表 即时注单 产品预设置 提现列表 赠送彩金 首页 / 会员管理 / 赠送彩金 …" at bounding box center [513, 222] width 841 height 399
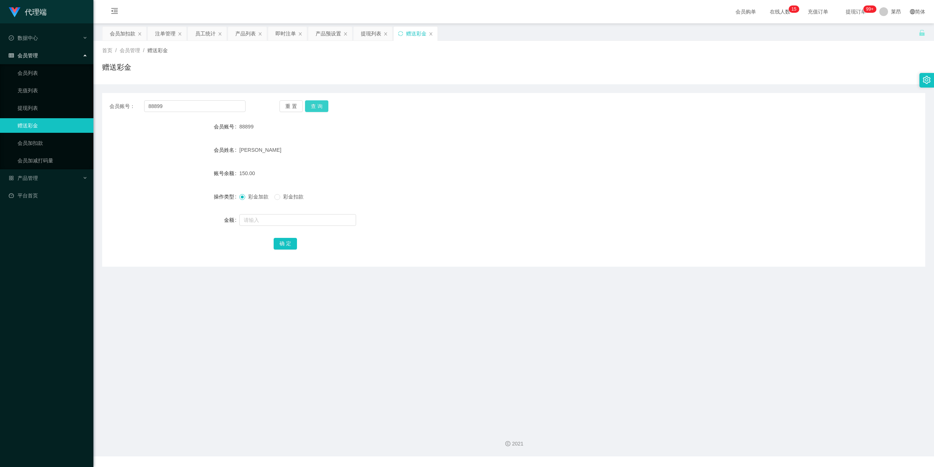
click at [311, 108] on button "查 询" at bounding box center [316, 106] width 23 height 12
click at [42, 107] on link "提现列表" at bounding box center [53, 108] width 70 height 15
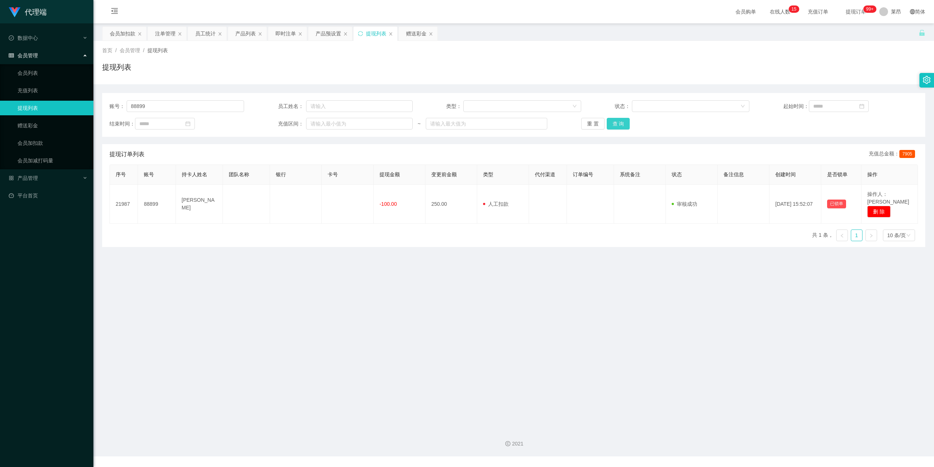
click at [619, 123] on button "查 询" at bounding box center [618, 124] width 23 height 12
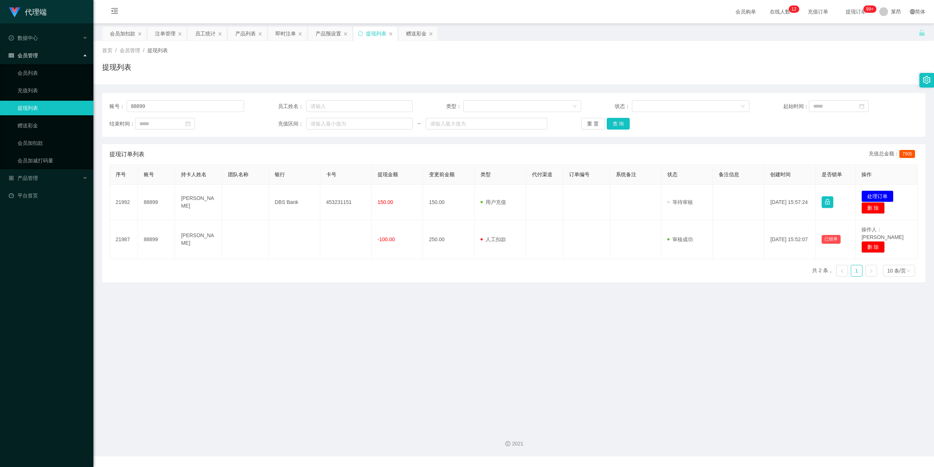
click at [207, 356] on main "关闭左侧 关闭右侧 关闭其它 刷新页面 会员加扣款 注单管理 员工统计 产品列表 即时注单 产品预设置 提现列表 赠送彩金 首页 / 会员管理 / 提现列表 …" at bounding box center [513, 222] width 841 height 399
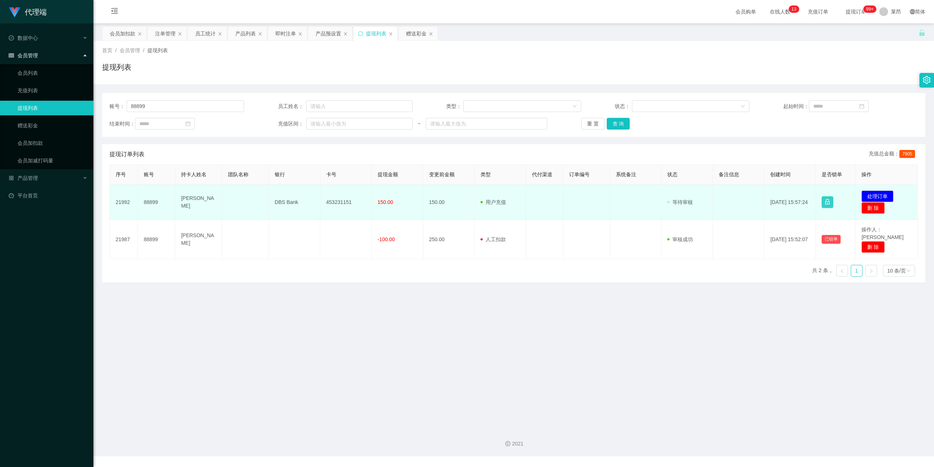
click at [825, 206] on button "button" at bounding box center [828, 202] width 12 height 12
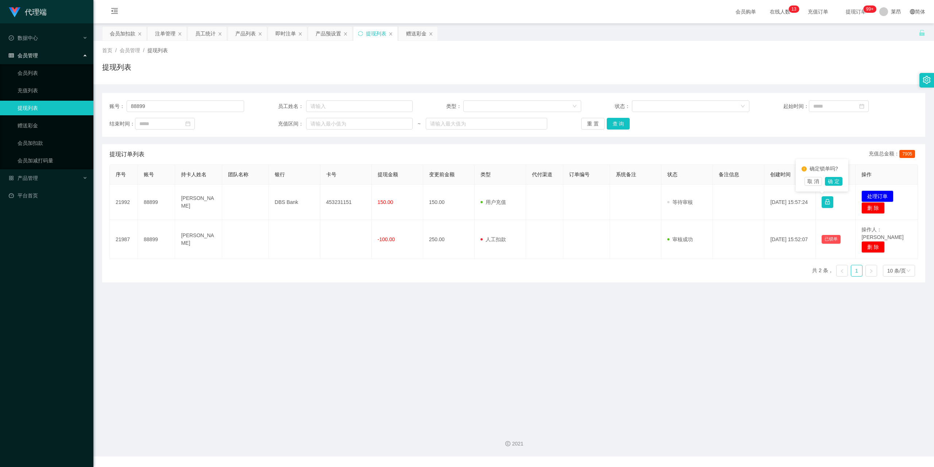
click at [889, 171] on th "操作" at bounding box center [887, 175] width 62 height 20
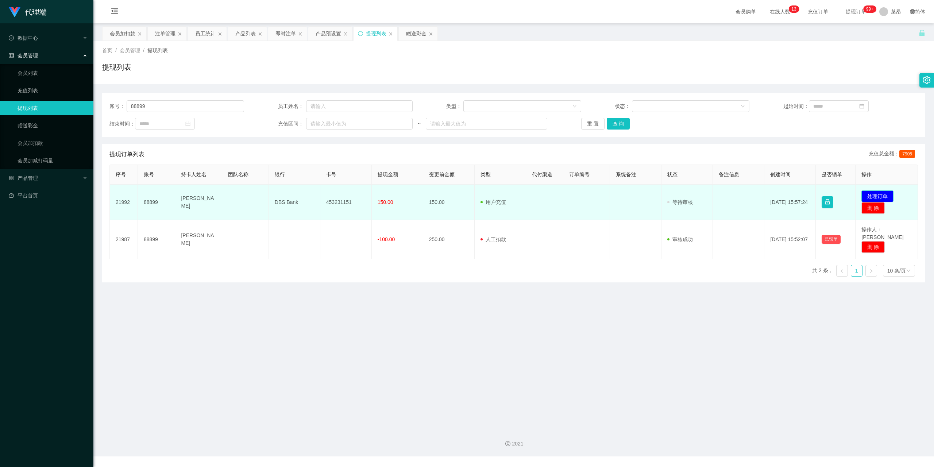
click at [878, 197] on button "处理订单" at bounding box center [877, 196] width 32 height 12
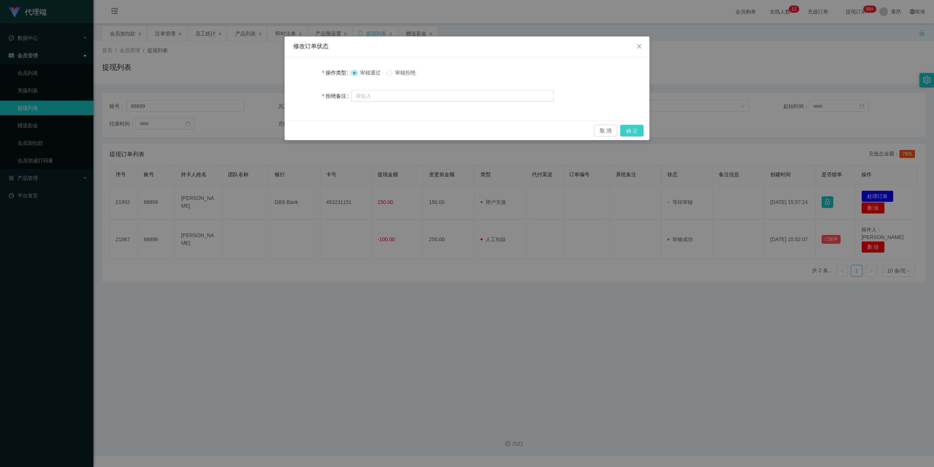
click at [637, 129] on button "确 定" at bounding box center [631, 131] width 23 height 12
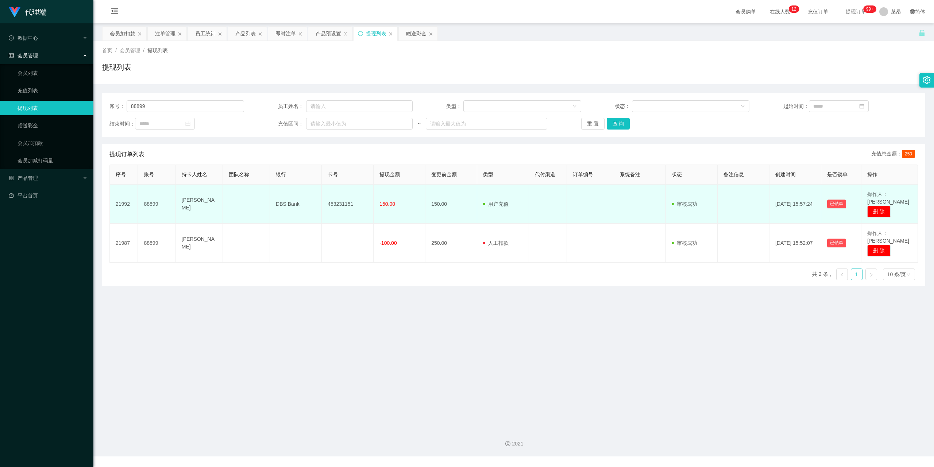
drag, startPoint x: 182, startPoint y: 196, endPoint x: 196, endPoint y: 209, distance: 18.8
click at [196, 209] on td "Chua Cheng Wei" at bounding box center [199, 204] width 47 height 39
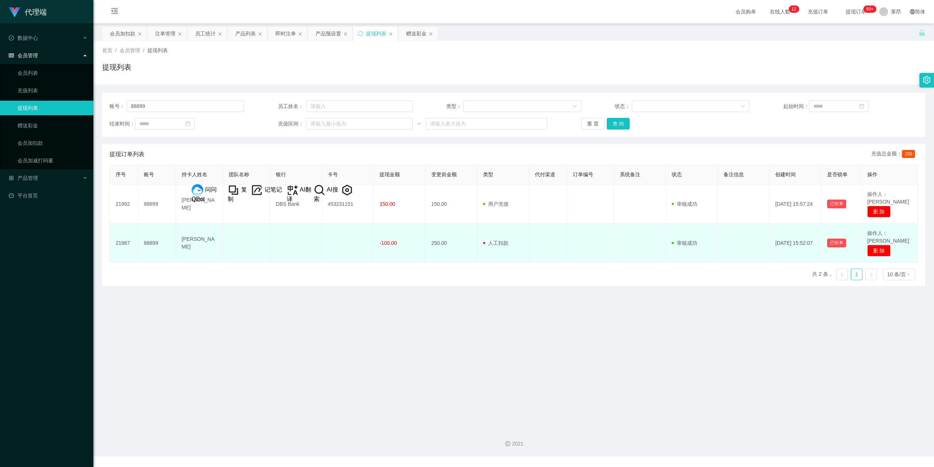
copy td "Chua Cheng Wei"
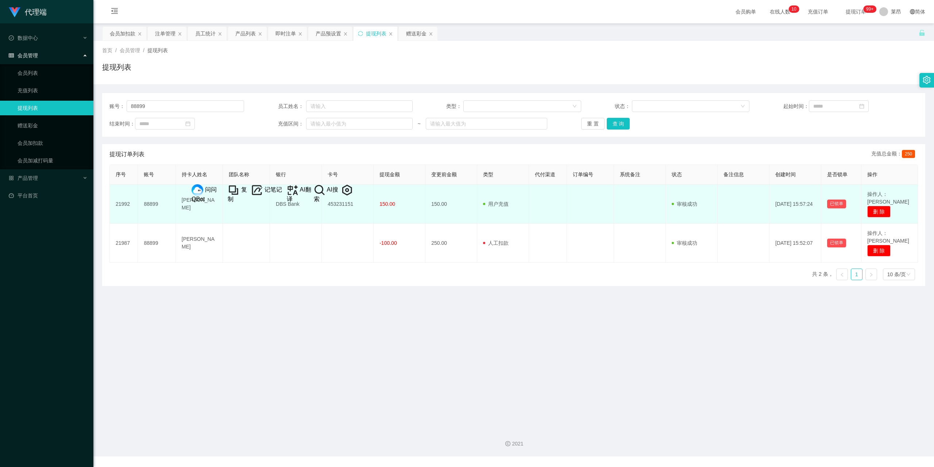
click at [304, 209] on td "DBS Bank" at bounding box center [296, 204] width 52 height 39
drag, startPoint x: 323, startPoint y: 200, endPoint x: 356, endPoint y: 204, distance: 33.0
click at [356, 204] on td "453231151" at bounding box center [348, 204] width 52 height 39
copy td "453231151"
click at [285, 212] on td "DBS Bank" at bounding box center [296, 204] width 52 height 39
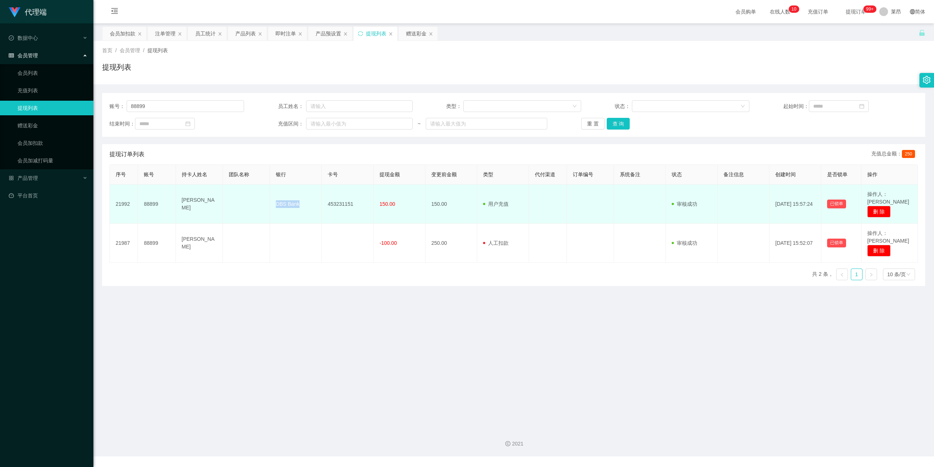
drag, startPoint x: 298, startPoint y: 202, endPoint x: 275, endPoint y: 206, distance: 23.3
click at [275, 206] on td "DBS Bank" at bounding box center [296, 204] width 52 height 39
copy td "DBS Bank"
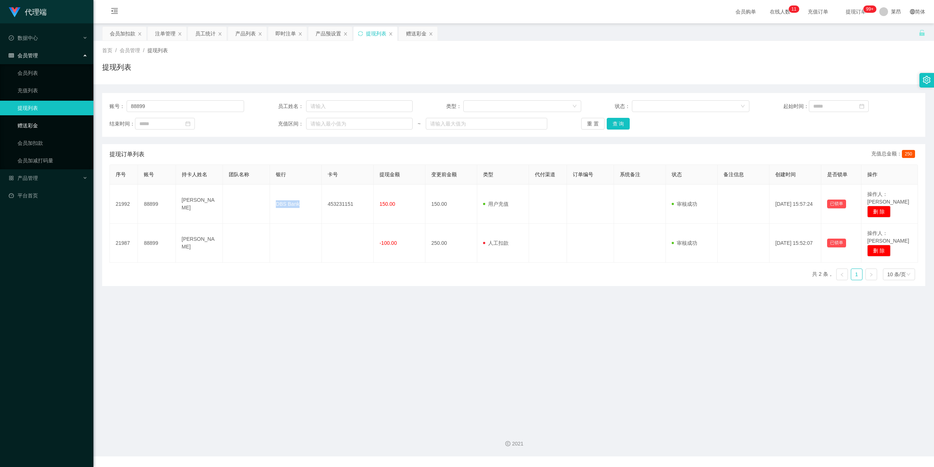
click at [44, 124] on link "赠送彩金" at bounding box center [53, 125] width 70 height 15
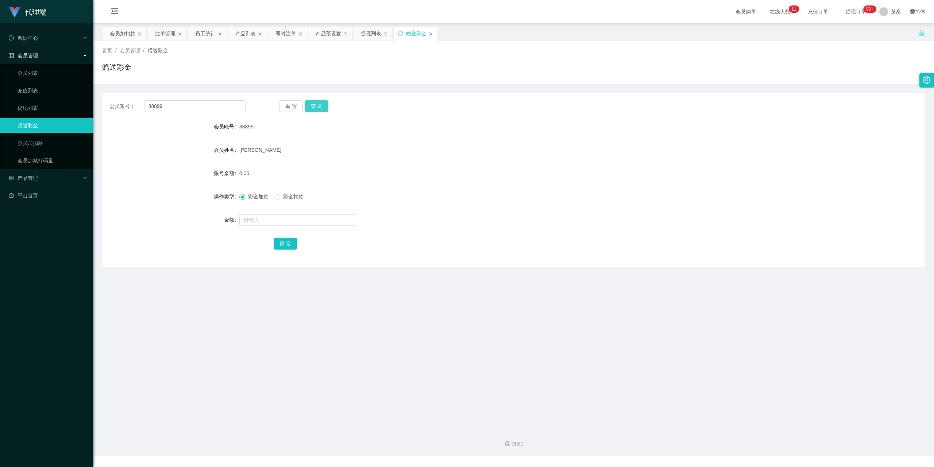
click at [307, 107] on button "查 询" at bounding box center [316, 106] width 23 height 12
drag, startPoint x: 278, startPoint y: 202, endPoint x: 267, endPoint y: 201, distance: 10.6
click at [277, 202] on div "彩金加款 彩金扣款" at bounding box center [479, 196] width 480 height 15
click at [247, 223] on input "text" at bounding box center [297, 220] width 117 height 12
type input "23"
